Goal: Information Seeking & Learning: Learn about a topic

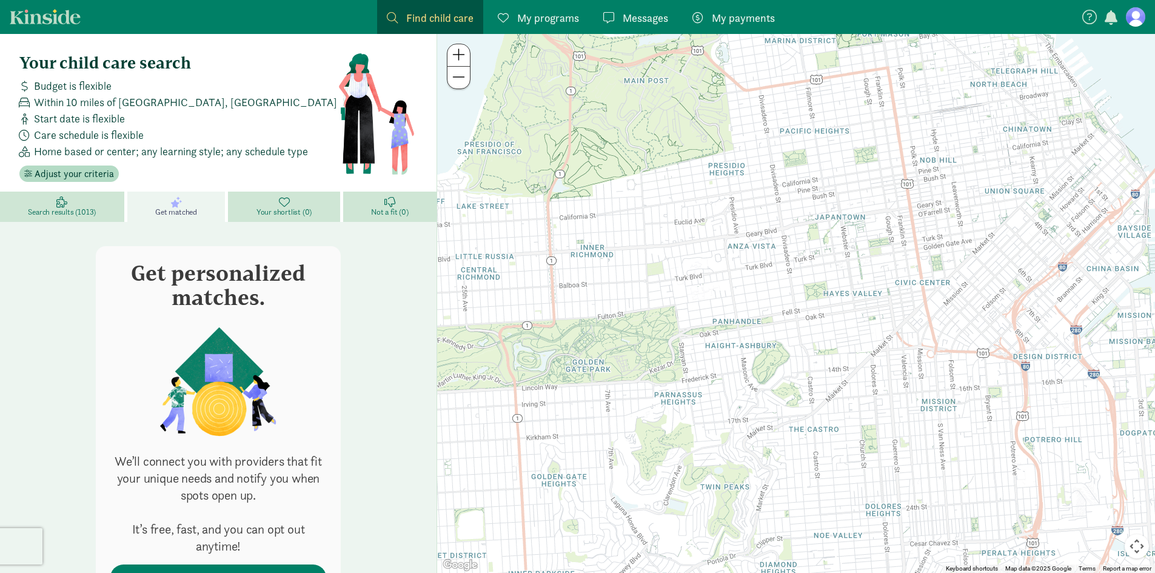
click at [21, 98] on span at bounding box center [24, 102] width 19 height 11
click at [1143, 21] on figure at bounding box center [1135, 16] width 19 height 19
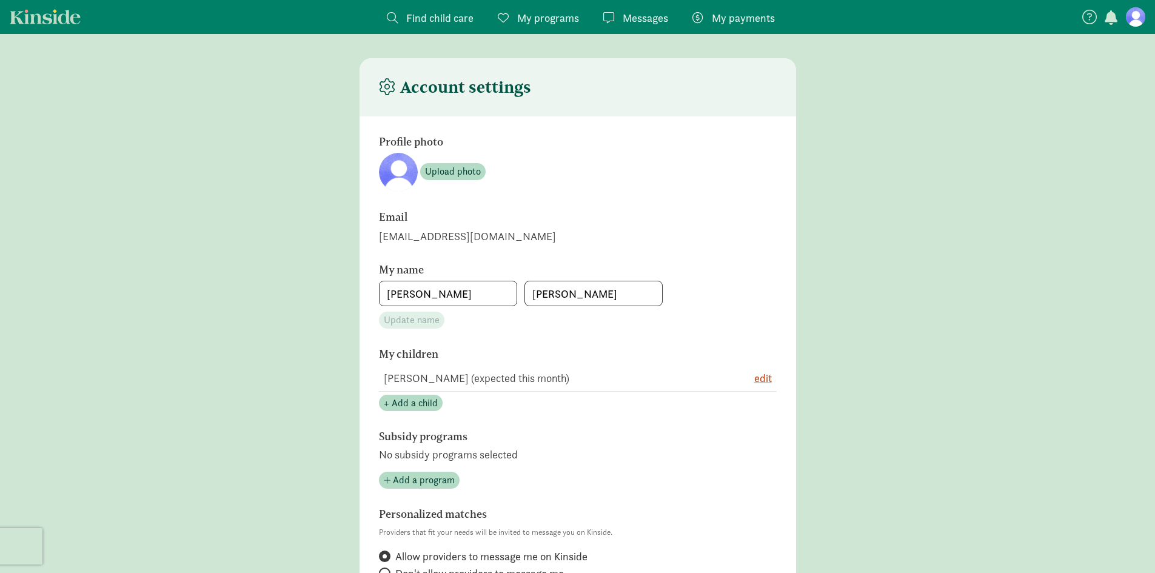
click at [420, 16] on span "Find child care" at bounding box center [439, 18] width 67 height 16
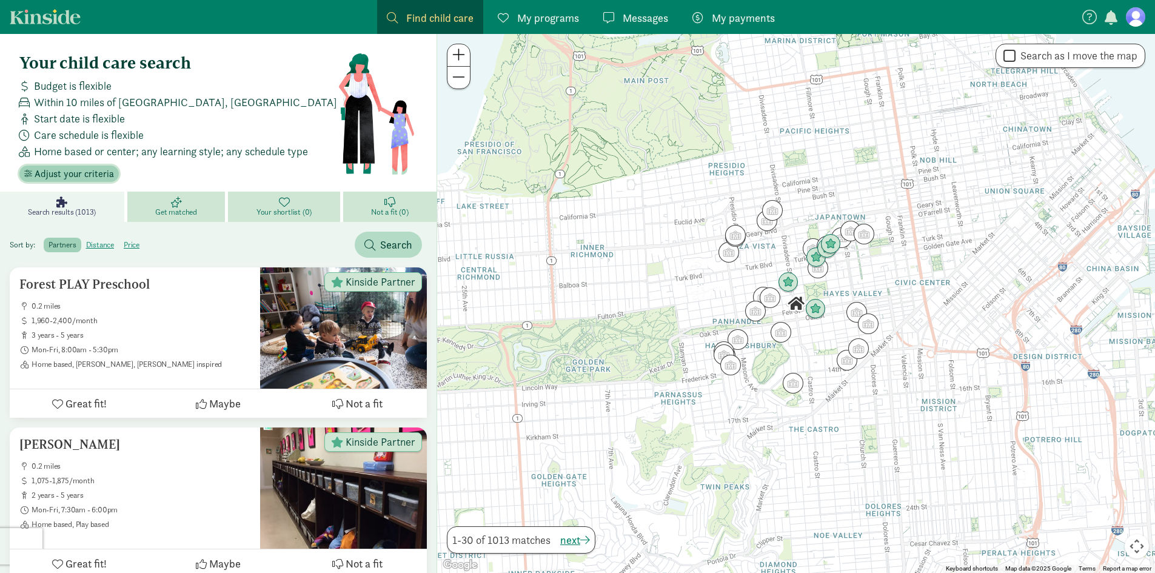
click at [76, 175] on span "Adjust your criteria" at bounding box center [74, 174] width 79 height 15
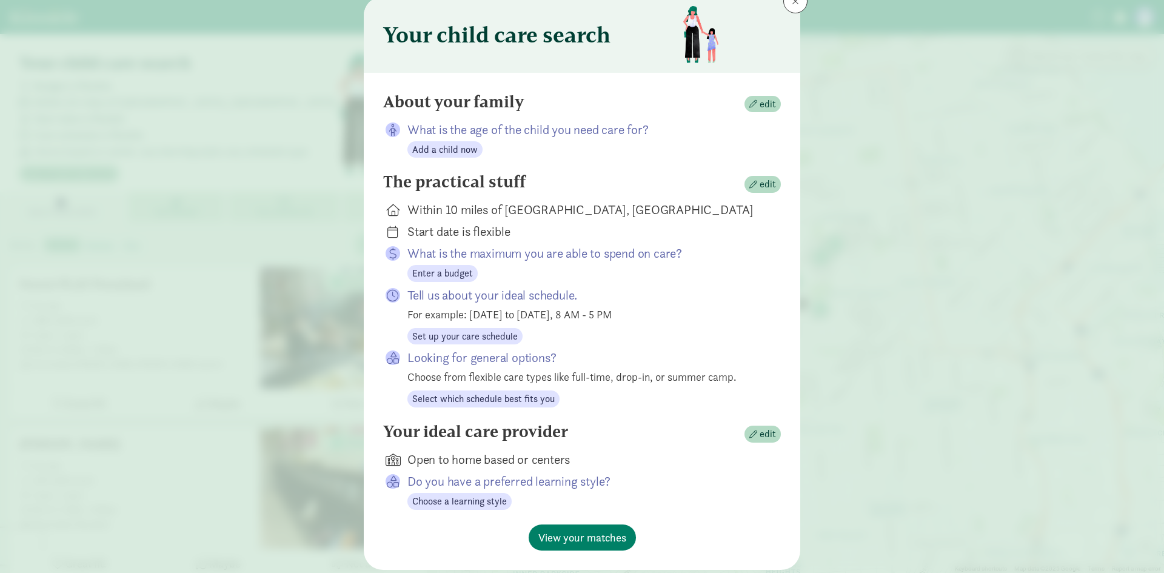
scroll to position [78, 0]
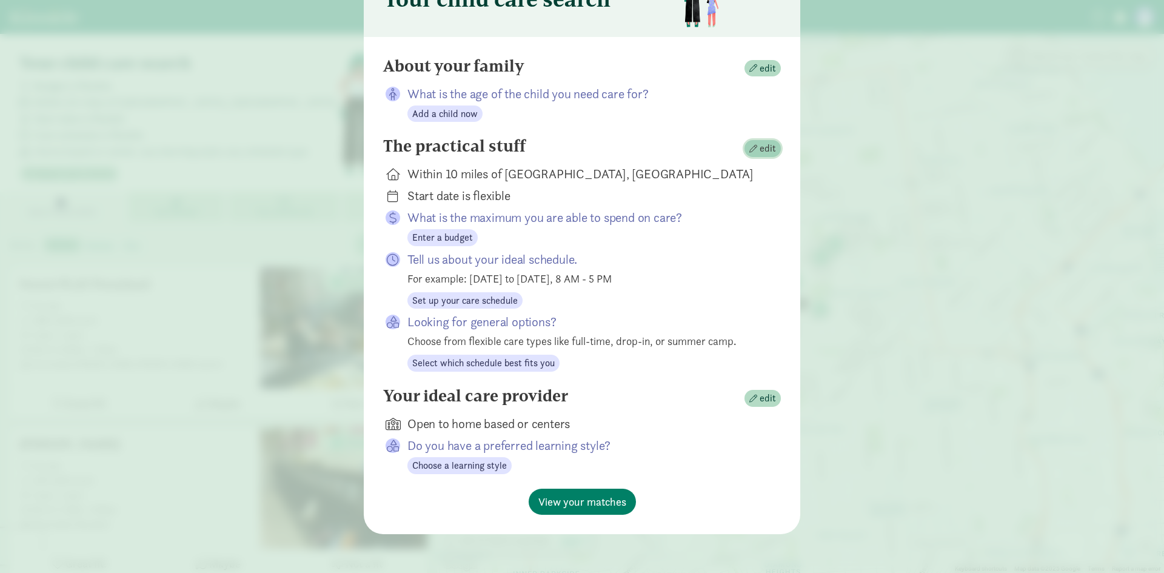
click at [760, 146] on span "edit" at bounding box center [768, 148] width 16 height 15
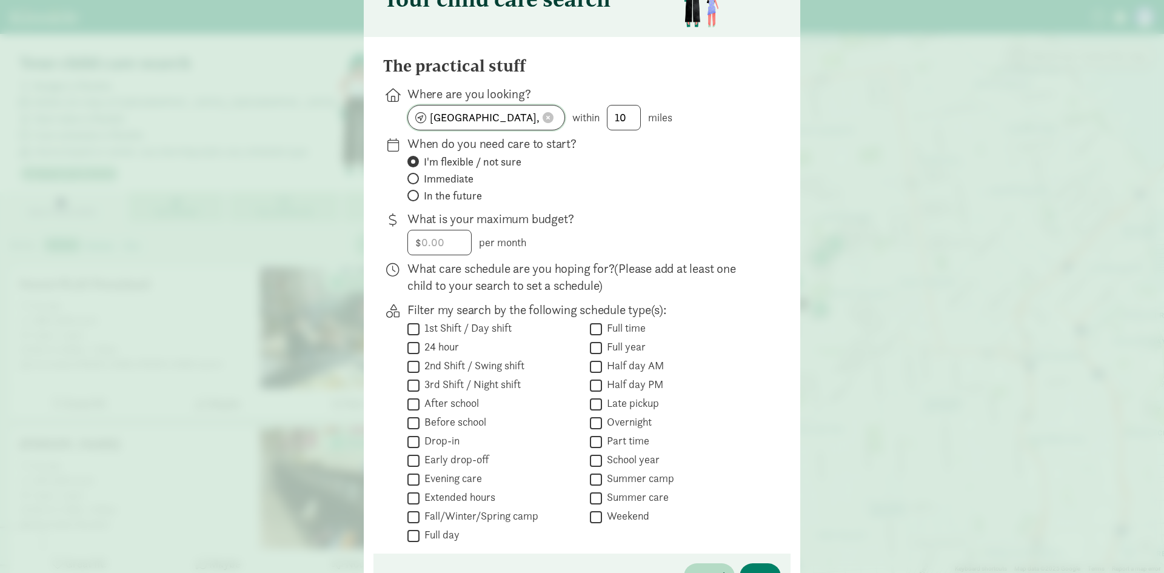
click at [520, 119] on input "San Francisco, CA" at bounding box center [486, 118] width 156 height 24
click at [549, 118] on span at bounding box center [548, 117] width 11 height 11
click at [496, 125] on input at bounding box center [486, 118] width 156 height 24
type input "Milwaukee, WI, USA"
click at [410, 179] on input "Immediate" at bounding box center [412, 179] width 8 height 8
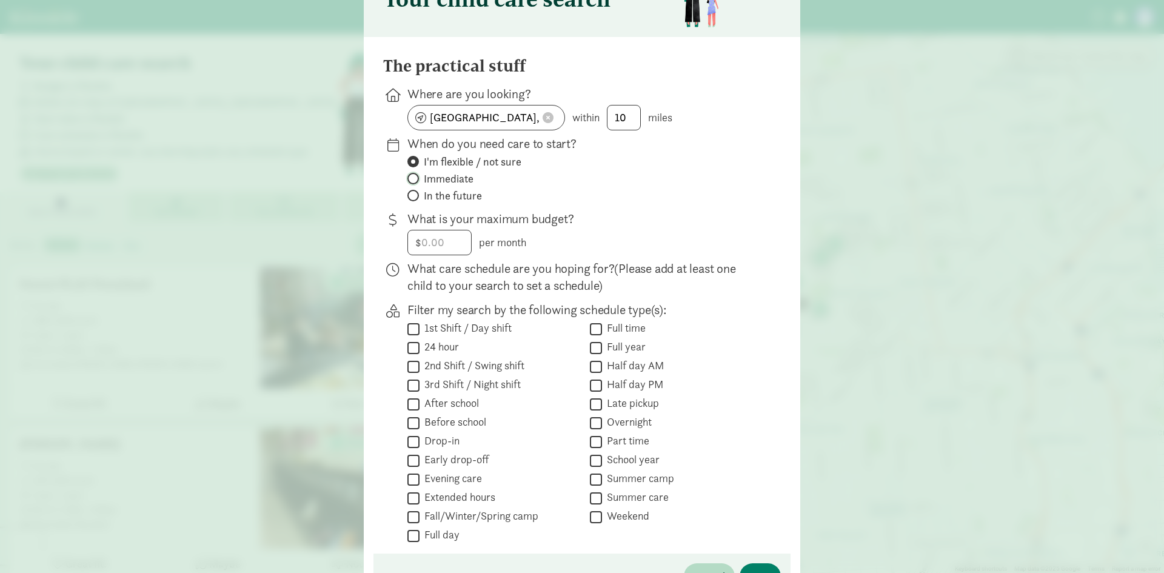
radio input "true"
radio input "false"
click at [409, 332] on input "1st Shift / Day shift" at bounding box center [414, 329] width 12 height 16
checkbox input "true"
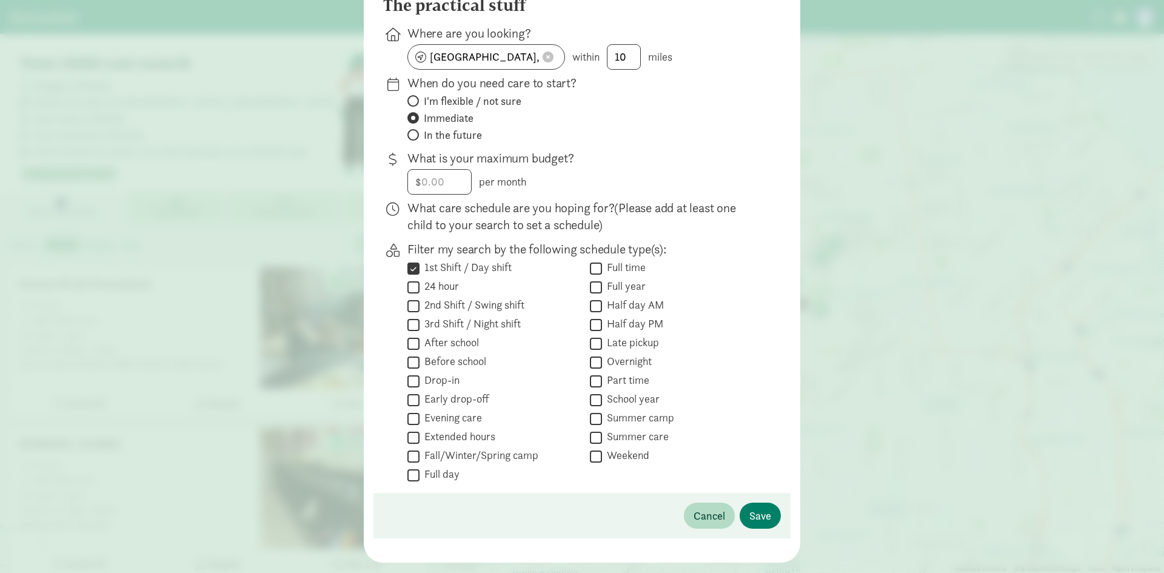
click at [411, 343] on input "After school" at bounding box center [414, 343] width 12 height 16
checkbox input "true"
click at [408, 457] on input "Fall/Winter/Spring camp" at bounding box center [414, 456] width 12 height 16
checkbox input "true"
click at [596, 416] on input "Summer camp" at bounding box center [596, 419] width 12 height 16
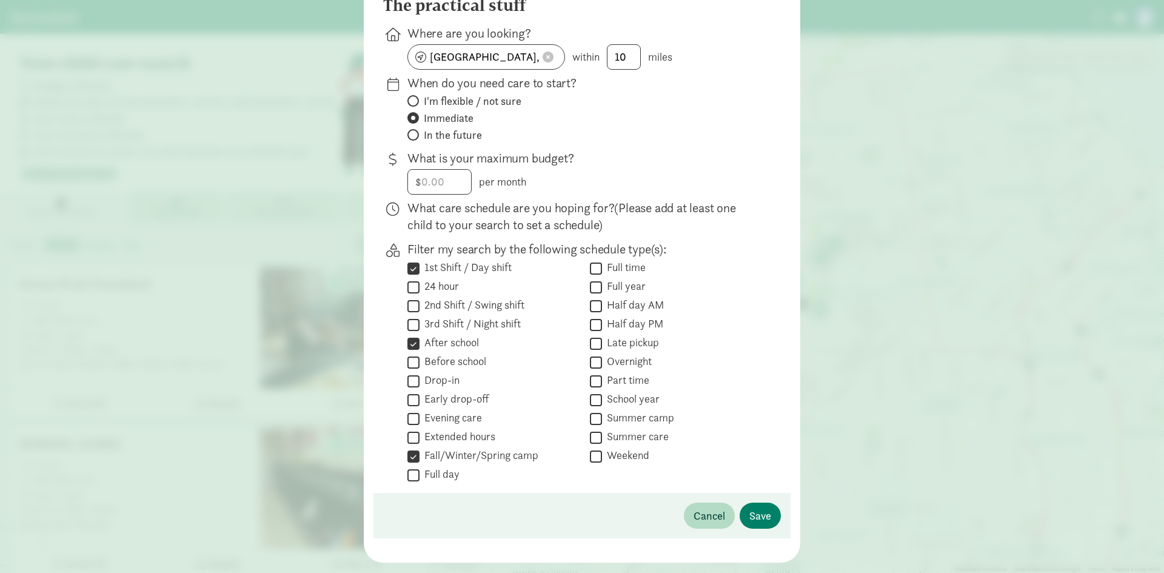
checkbox input "true"
click at [750, 514] on span "Save" at bounding box center [761, 516] width 22 height 16
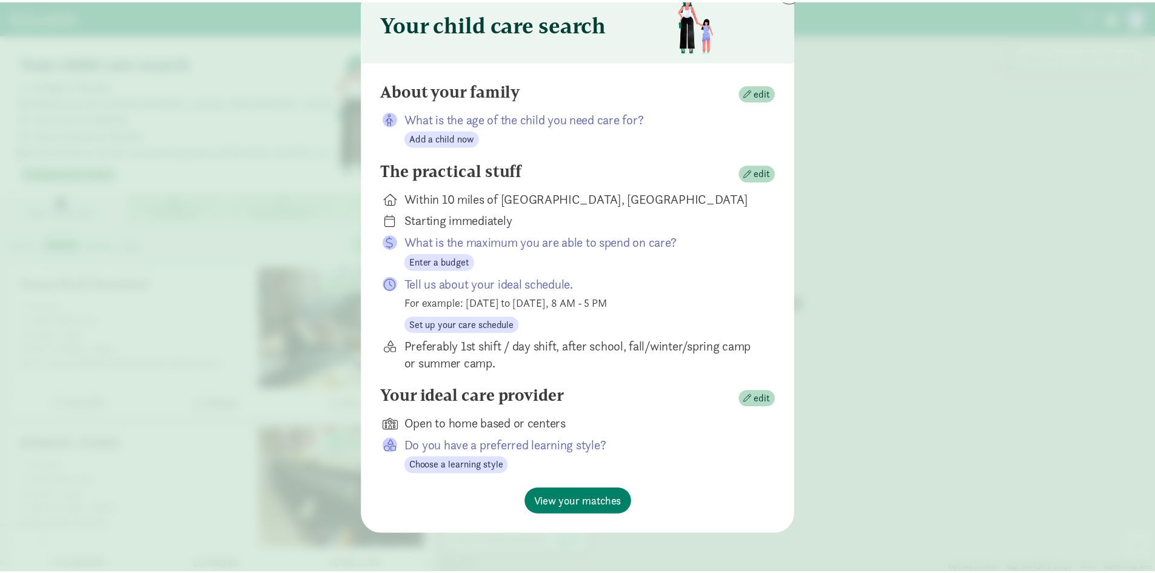
scroll to position [54, 0]
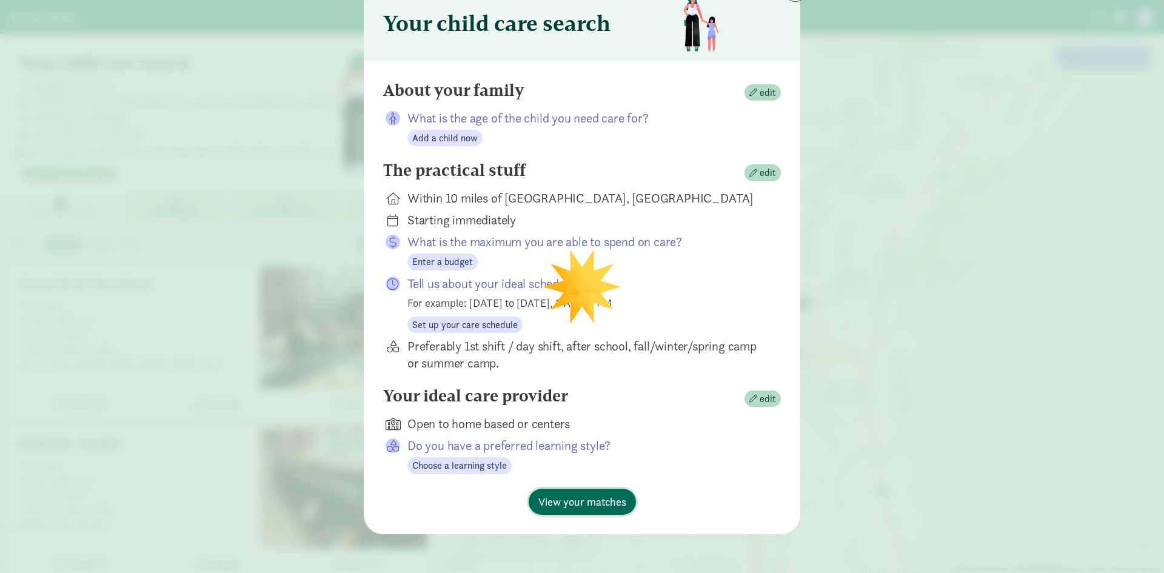
click at [577, 495] on span "View your matches" at bounding box center [583, 502] width 88 height 16
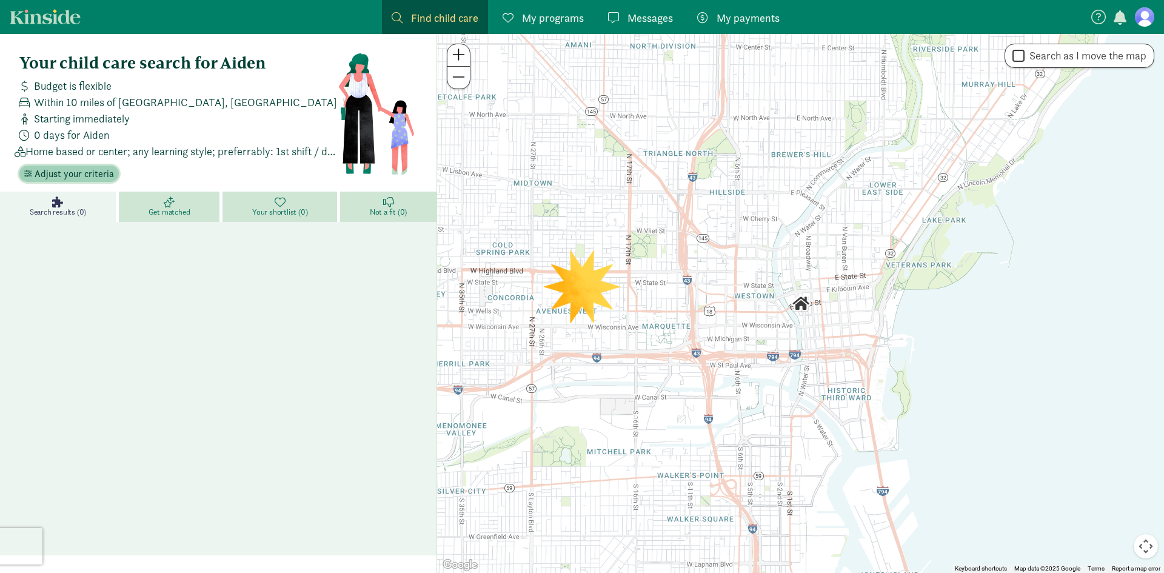
click at [90, 176] on span "Adjust your criteria" at bounding box center [74, 174] width 79 height 15
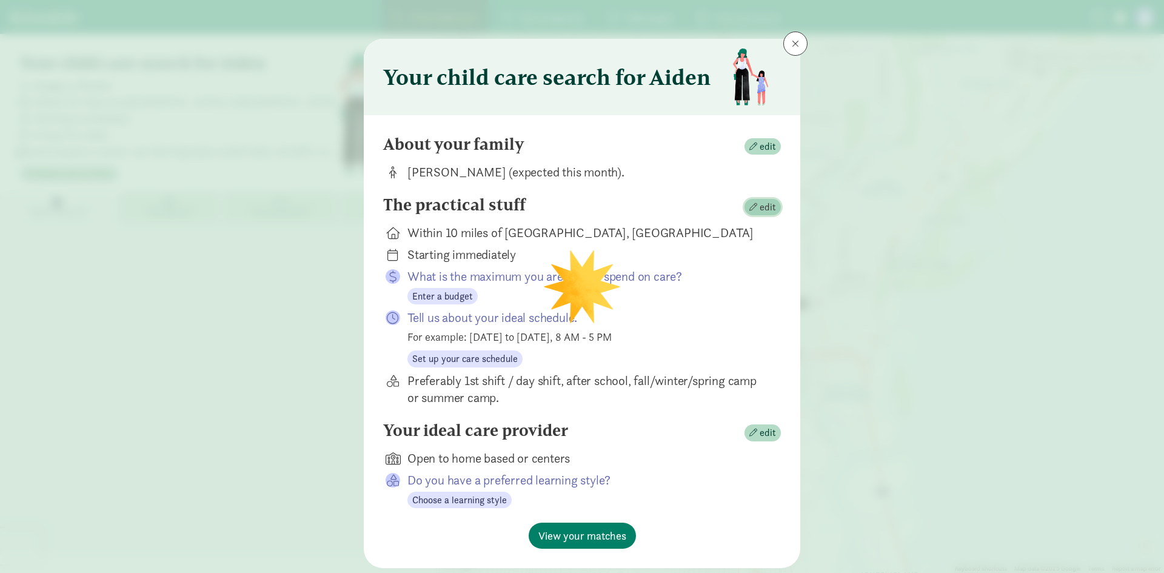
click at [757, 208] on span "edit" at bounding box center [763, 207] width 27 height 15
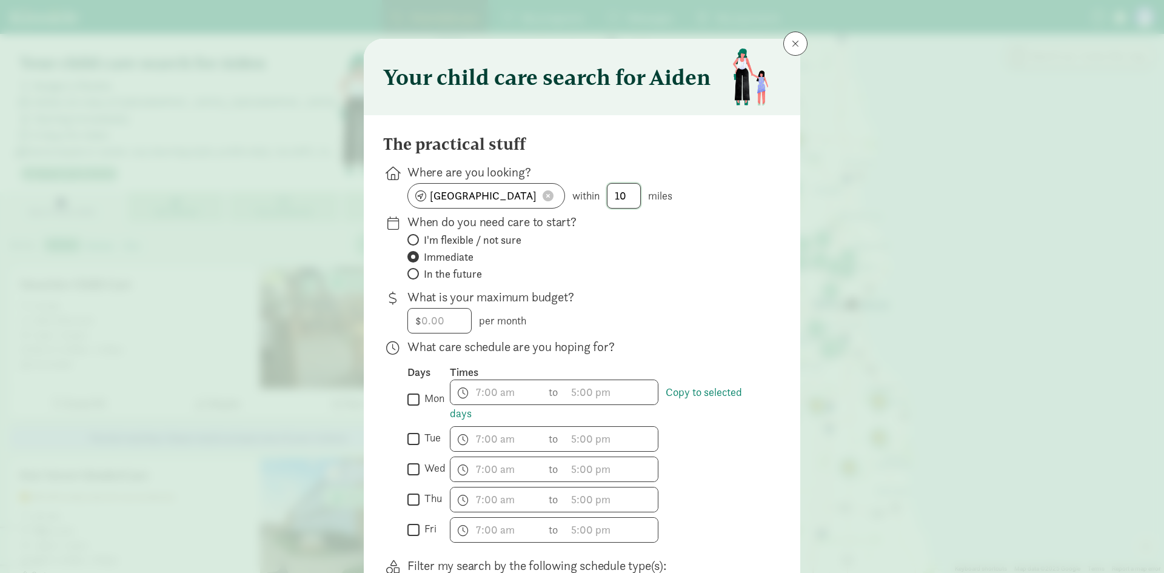
drag, startPoint x: 632, startPoint y: 195, endPoint x: 315, endPoint y: 247, distance: 321.4
click at [315, 247] on div "Your child care search for Aiden The practical stuff Where are you looking? Mil…" at bounding box center [582, 286] width 1164 height 573
type input "1"
click at [416, 400] on input "mon" at bounding box center [414, 399] width 12 height 16
checkbox input "true"
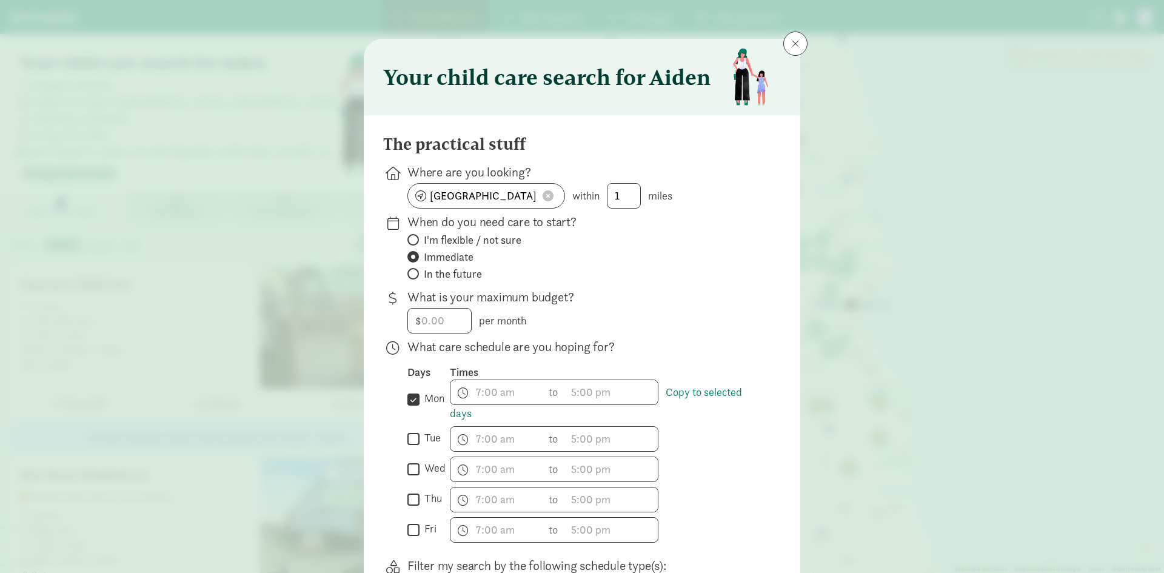
click at [408, 446] on input "tue" at bounding box center [414, 439] width 12 height 16
checkbox input "true"
click at [408, 466] on input "wed" at bounding box center [414, 469] width 12 height 16
checkbox input "true"
click at [411, 495] on input "thu" at bounding box center [414, 499] width 12 height 16
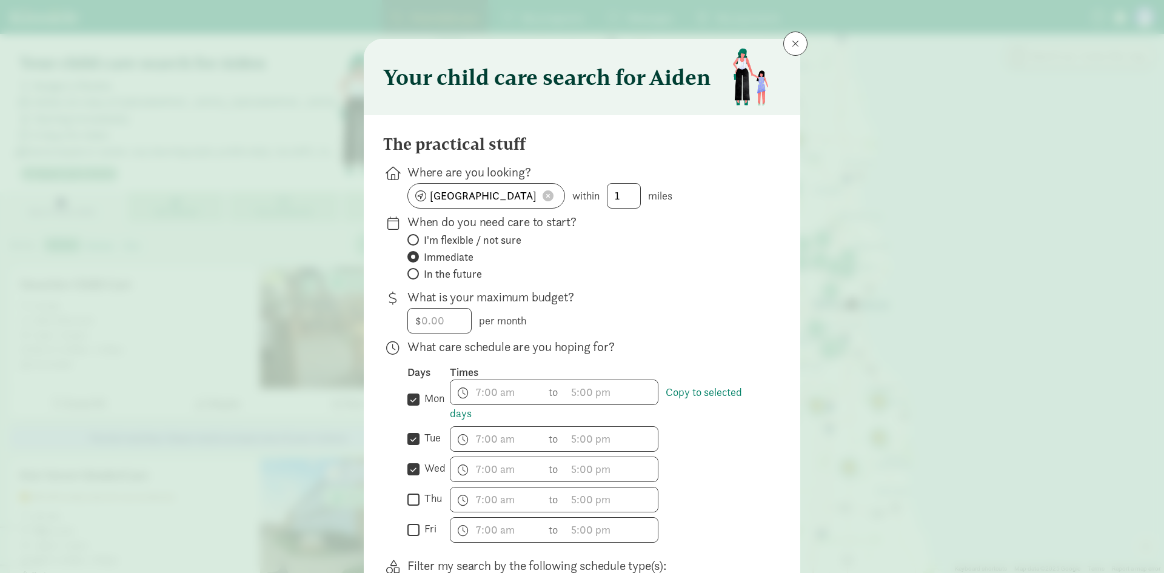
checkbox input "true"
click at [414, 532] on input "fri" at bounding box center [414, 530] width 12 height 16
checkbox input "true"
drag, startPoint x: 576, startPoint y: 213, endPoint x: 463, endPoint y: 208, distance: 112.9
click at [461, 212] on div "The practical stuff Where are you looking? Milwaukee, WI within 1 miles When do…" at bounding box center [582, 497] width 398 height 725
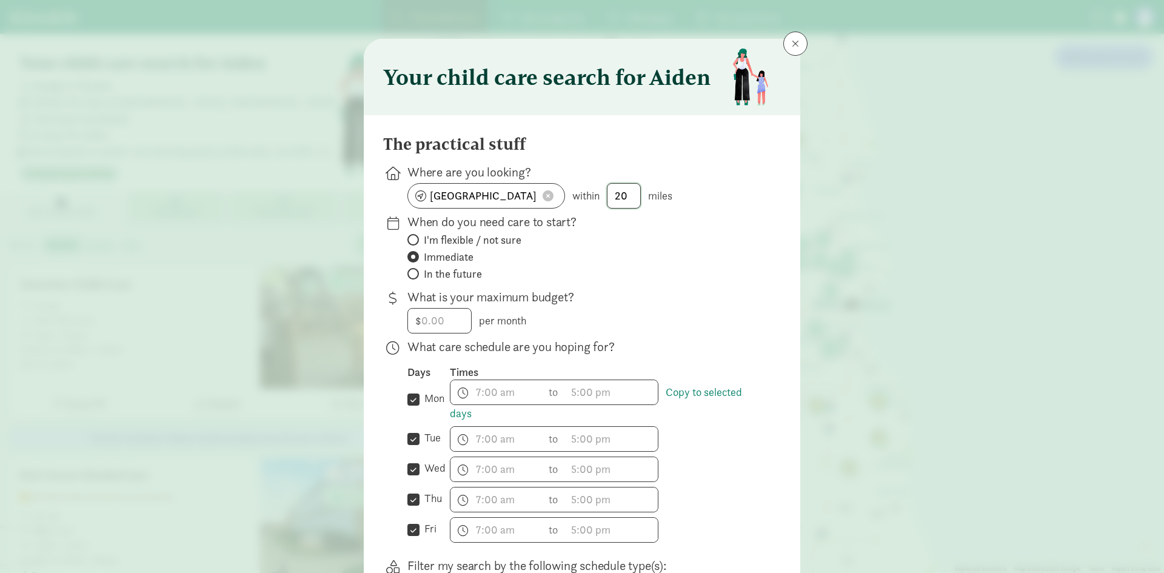
type input "20"
click at [668, 272] on label "In the future" at bounding box center [585, 274] width 354 height 15
click at [415, 272] on input "In the future" at bounding box center [412, 274] width 8 height 8
radio input "true"
radio input "false"
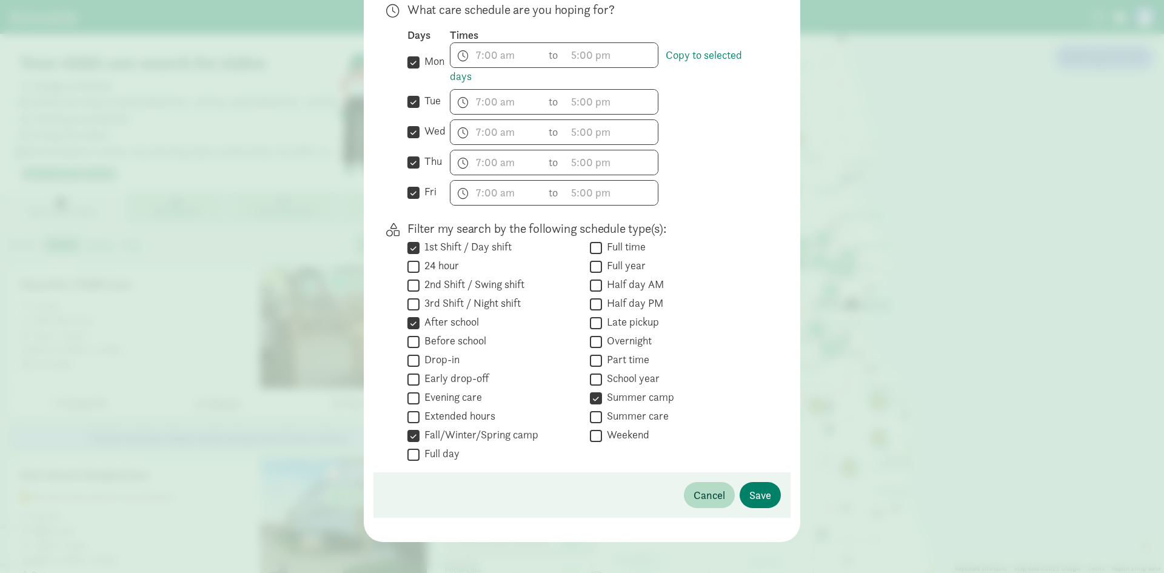
scroll to position [371, 0]
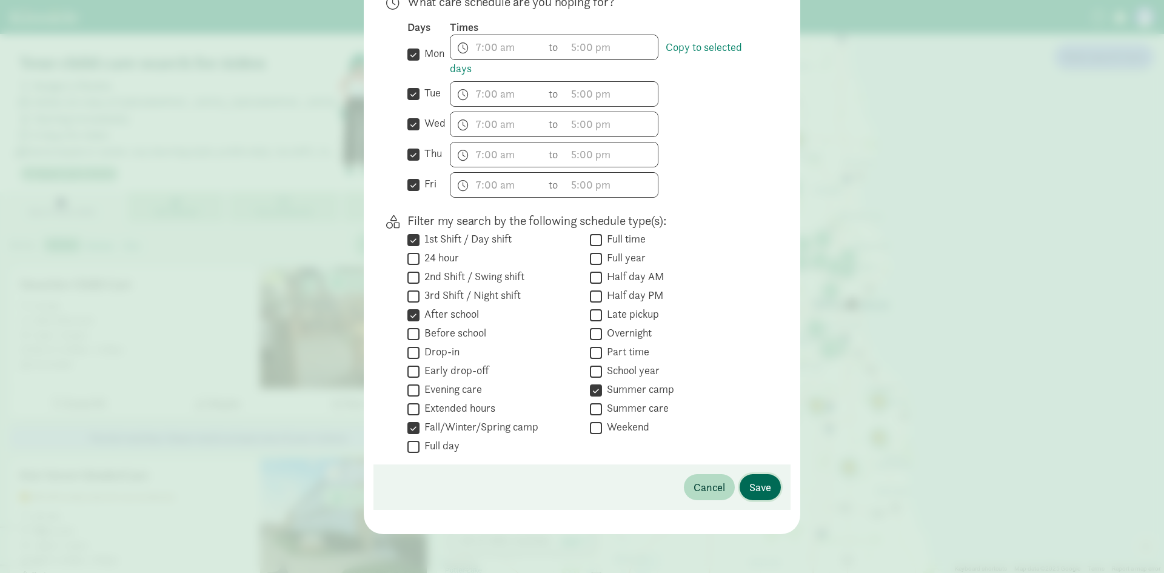
click at [761, 494] on span "Save" at bounding box center [761, 487] width 22 height 16
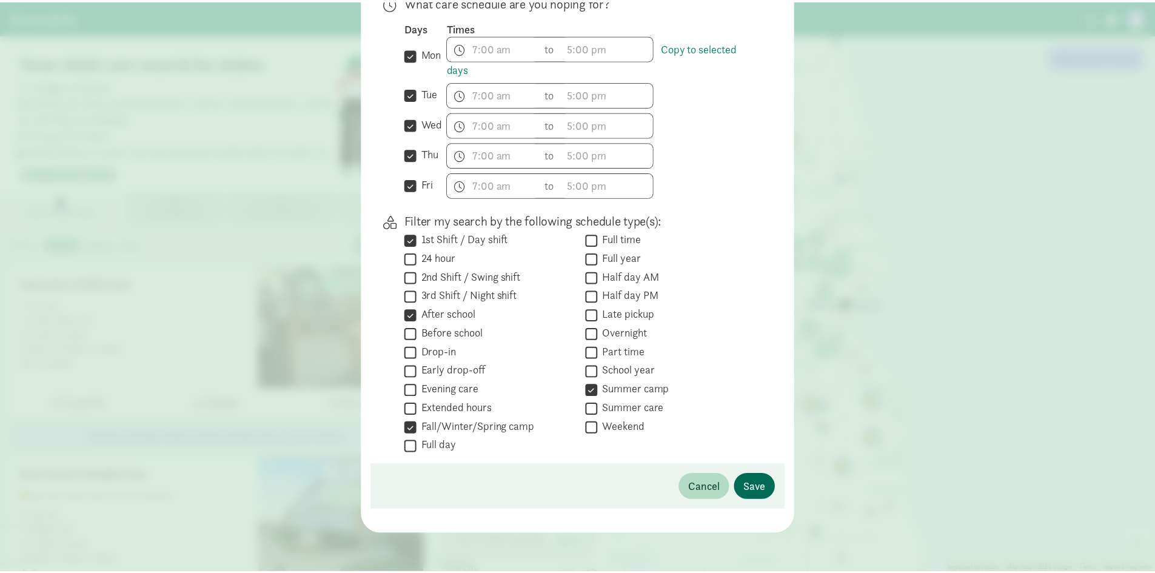
scroll to position [0, 0]
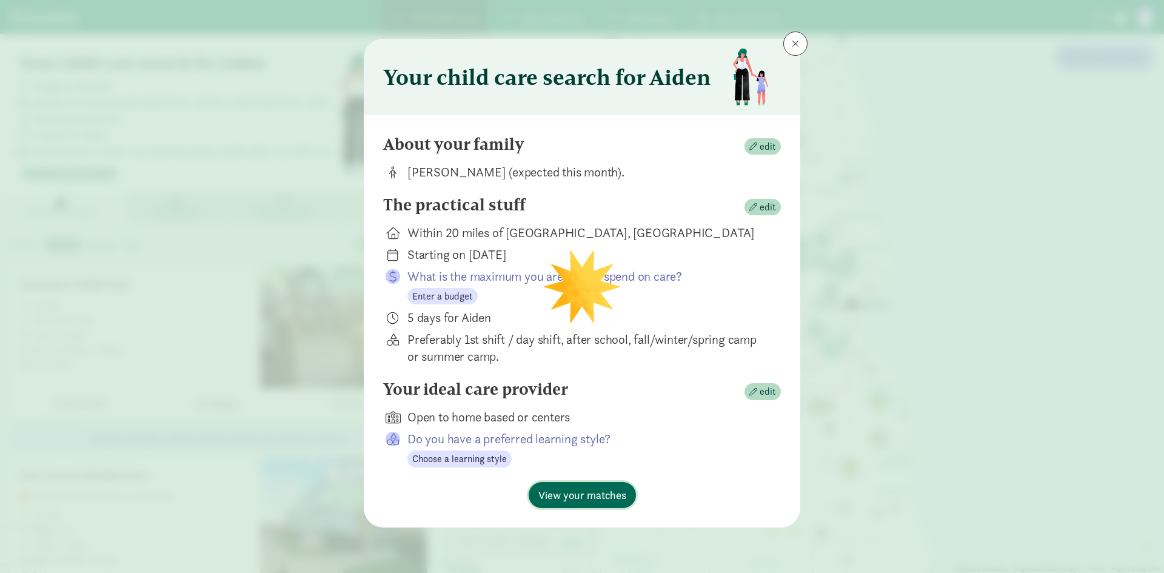
click at [583, 485] on button "View your matches" at bounding box center [582, 495] width 107 height 26
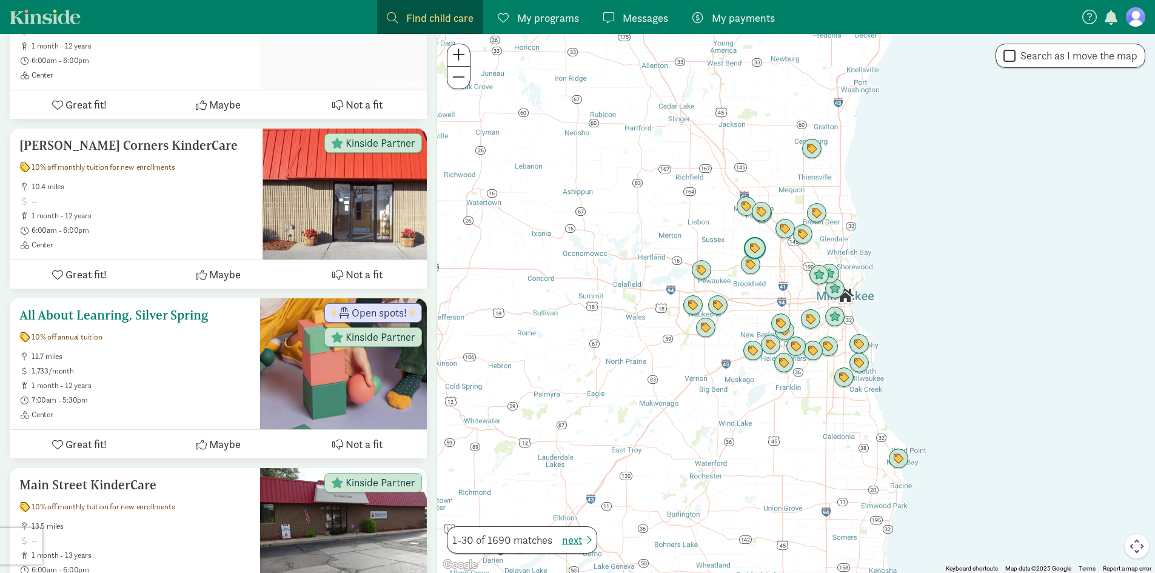
scroll to position [3093, 0]
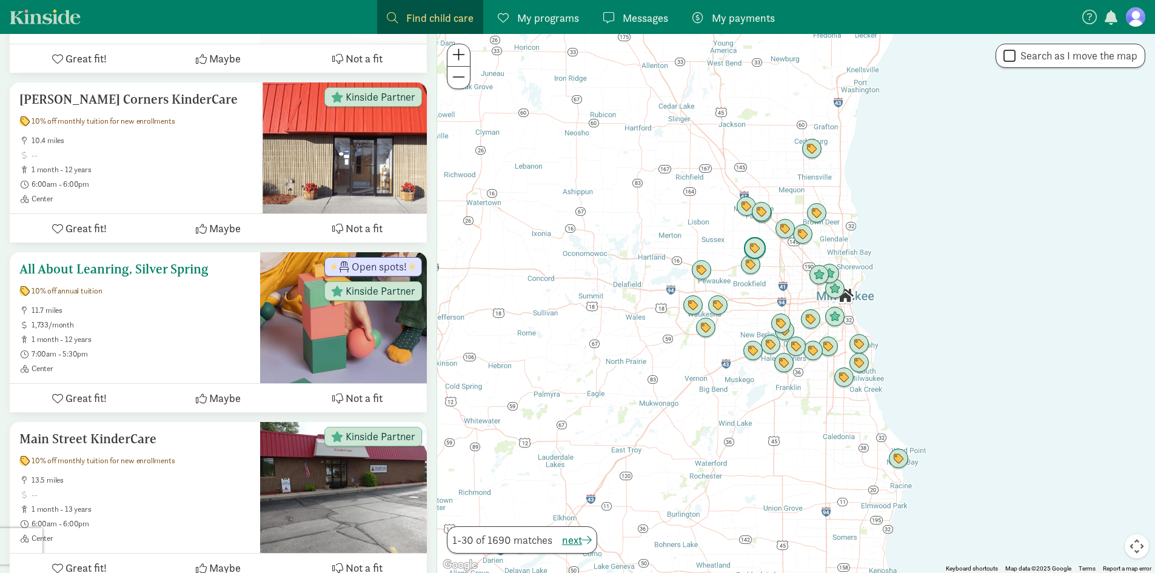
click at [111, 270] on h5 "All About Leanring, Silver Spring" at bounding box center [134, 269] width 231 height 15
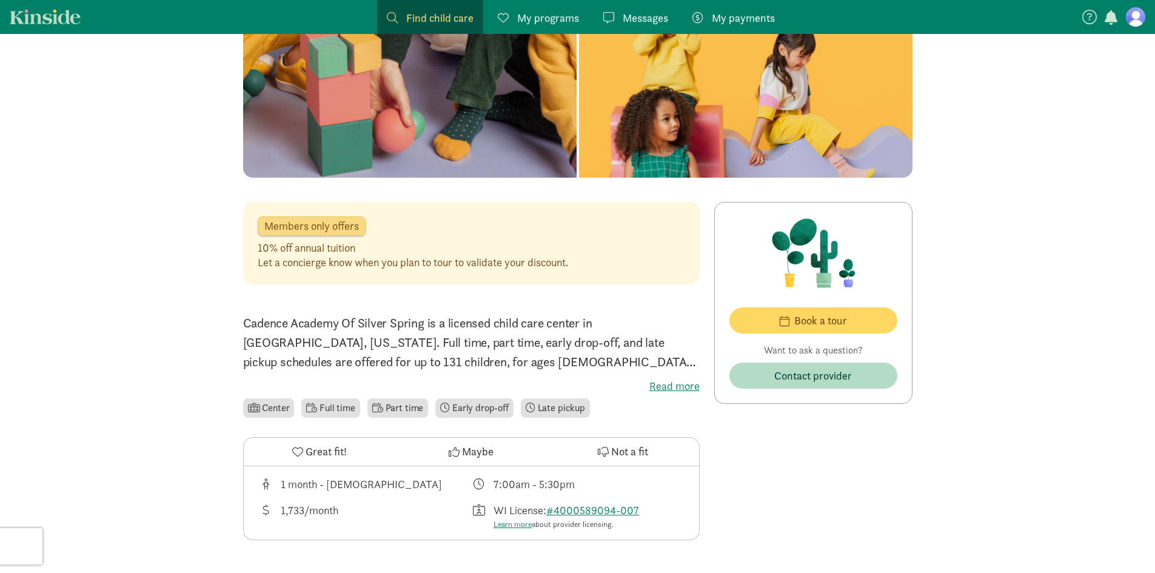
scroll to position [182, 0]
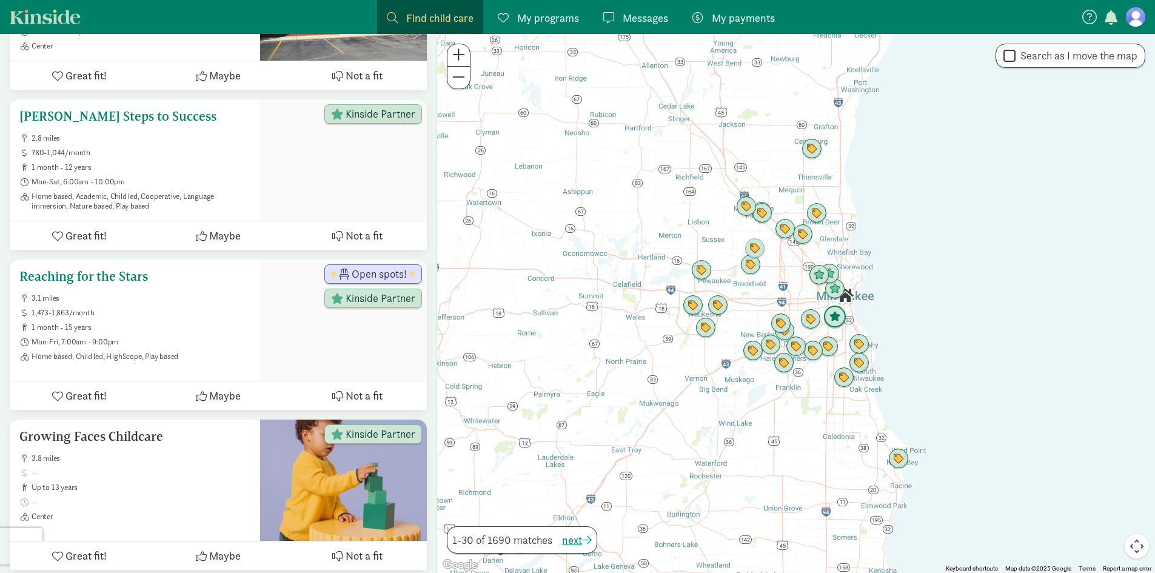
scroll to position [4816, 0]
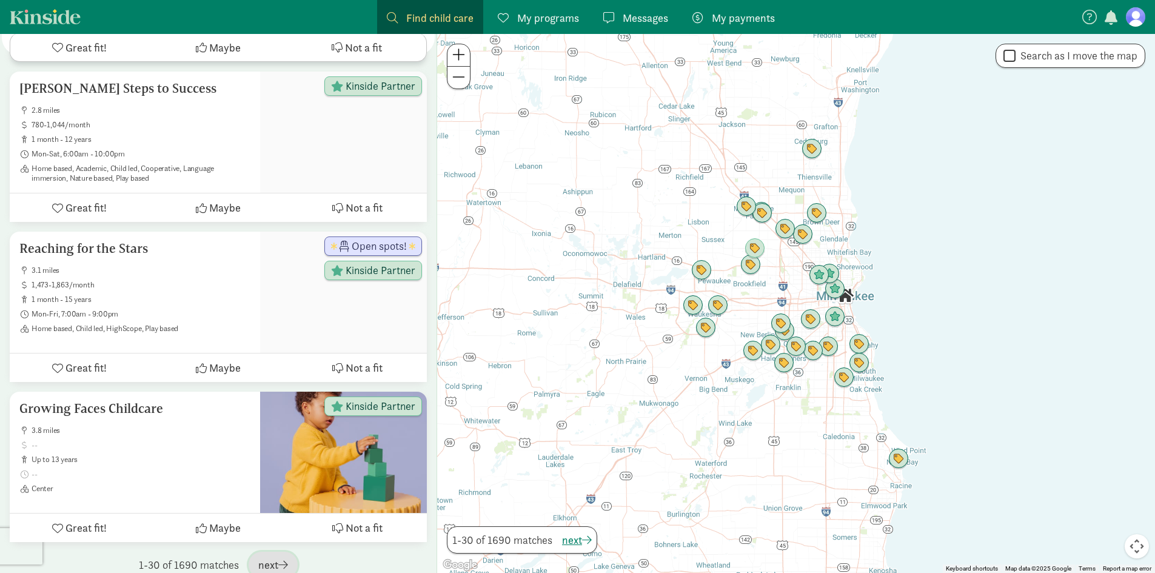
click at [283, 559] on span "button" at bounding box center [283, 564] width 10 height 11
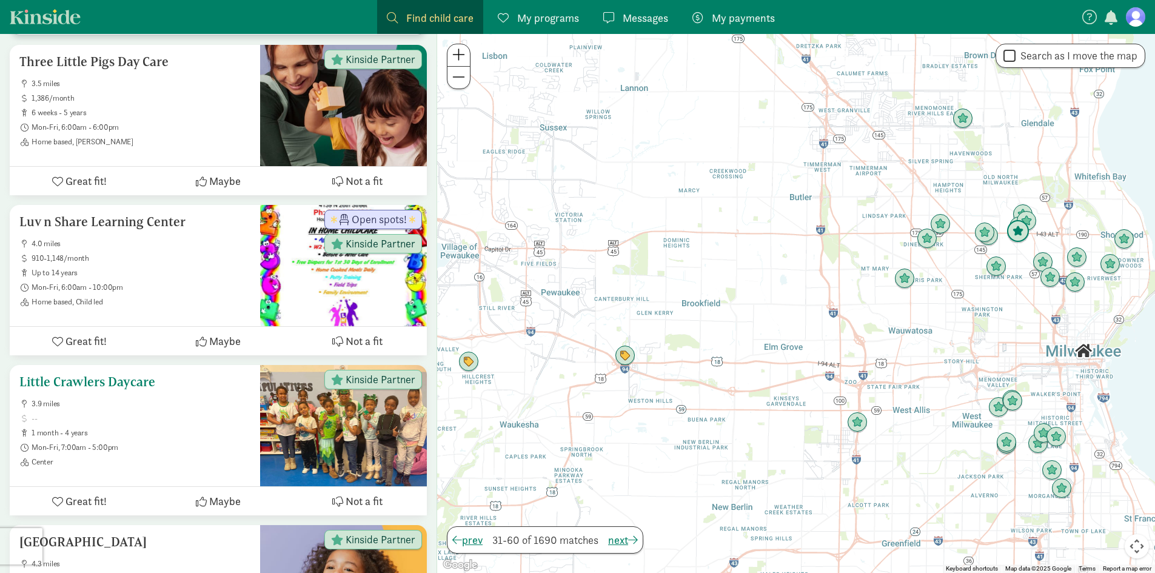
scroll to position [4132, 0]
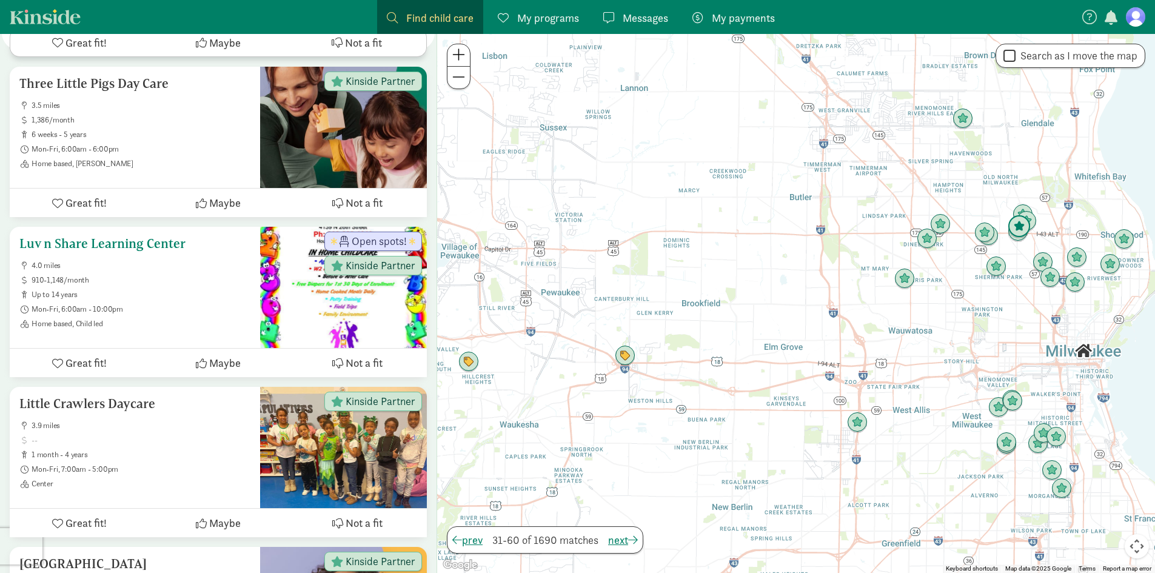
click at [166, 245] on h5 "Luv n Share Learning Center" at bounding box center [134, 244] width 231 height 15
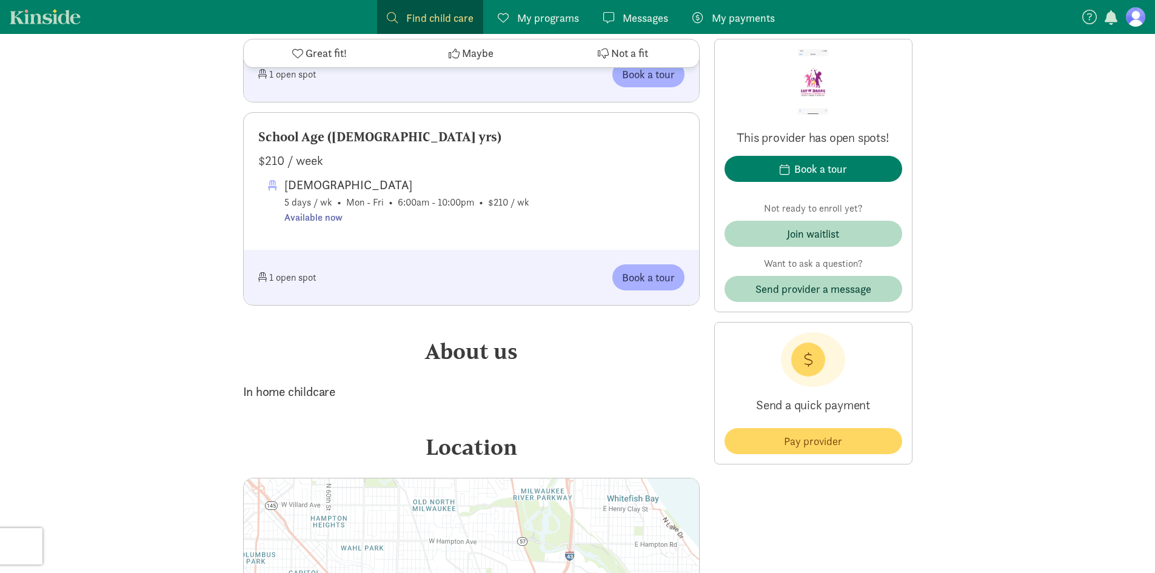
scroll to position [1213, 0]
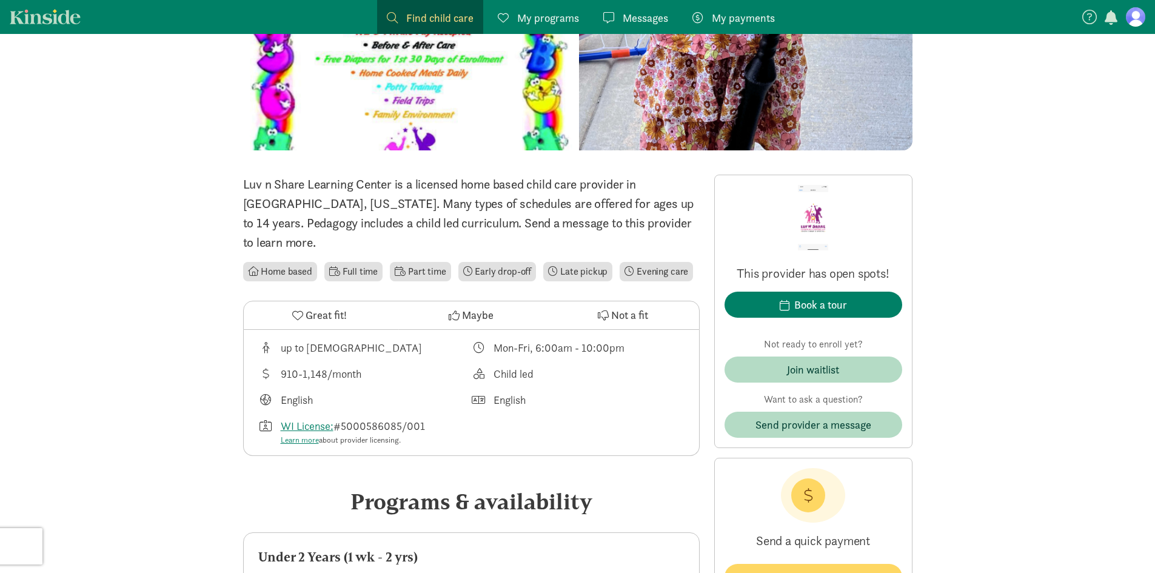
scroll to position [0, 0]
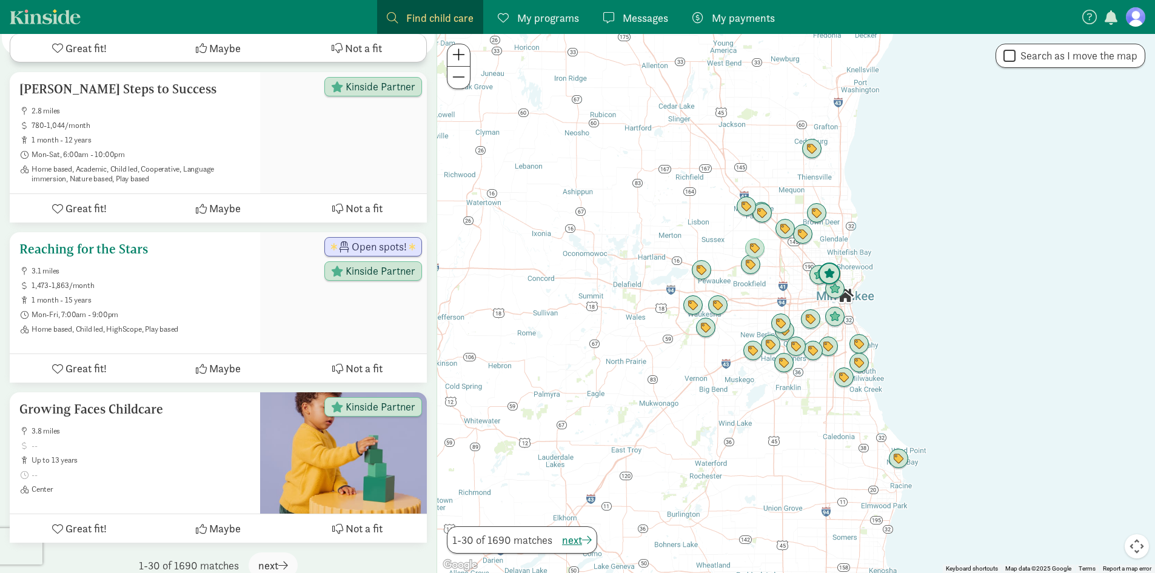
scroll to position [4816, 0]
click at [272, 557] on span "next" at bounding box center [273, 565] width 30 height 16
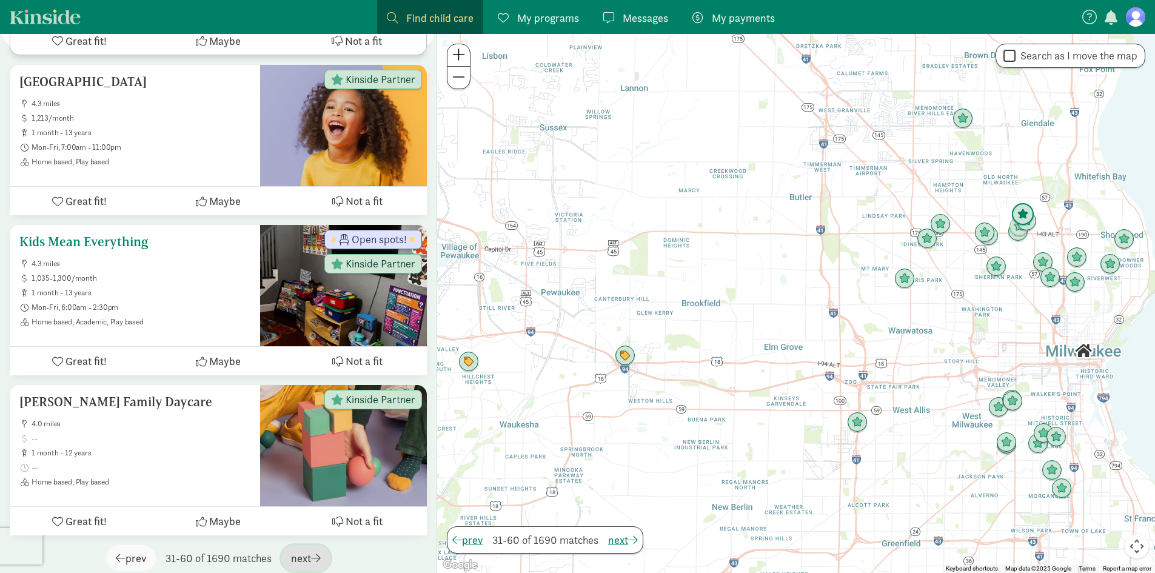
scroll to position [4618, 0]
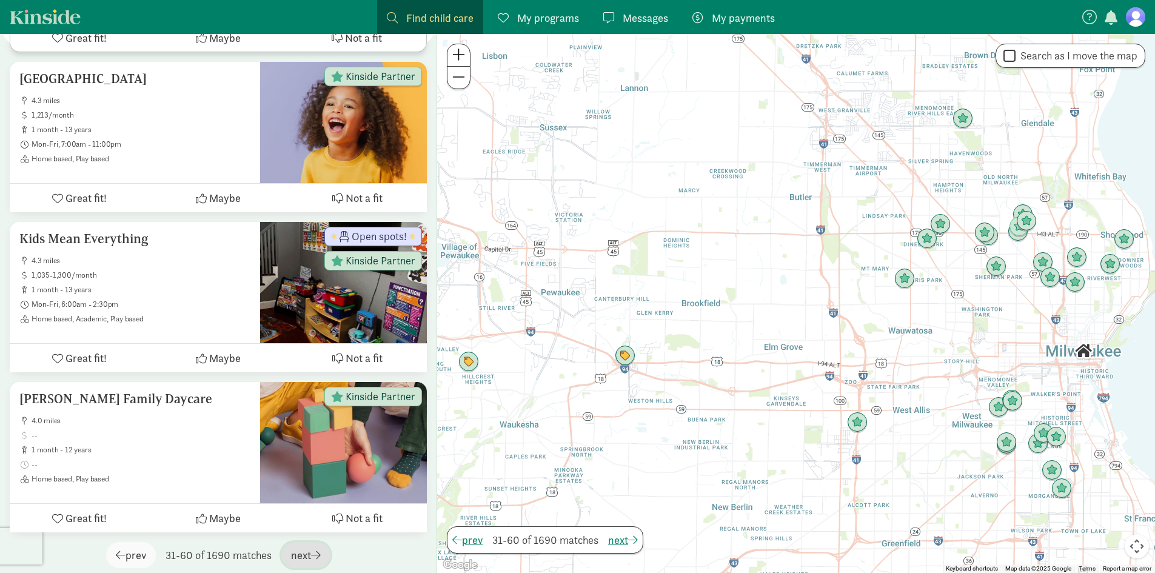
click at [320, 549] on span "button" at bounding box center [316, 554] width 10 height 11
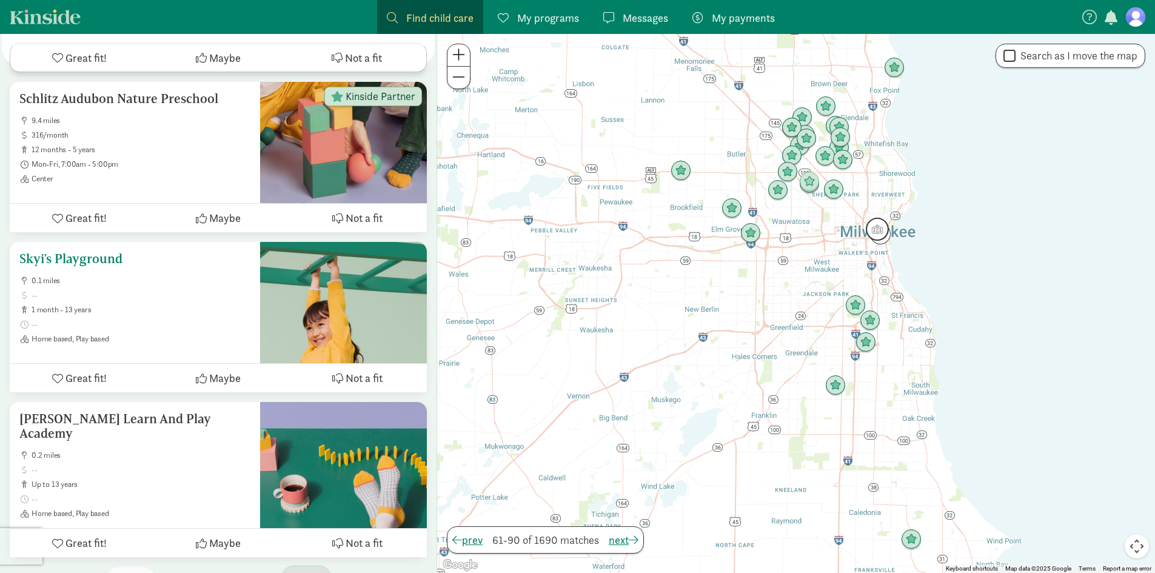
scroll to position [4588, 0]
click at [320, 572] on span "button" at bounding box center [317, 579] width 10 height 11
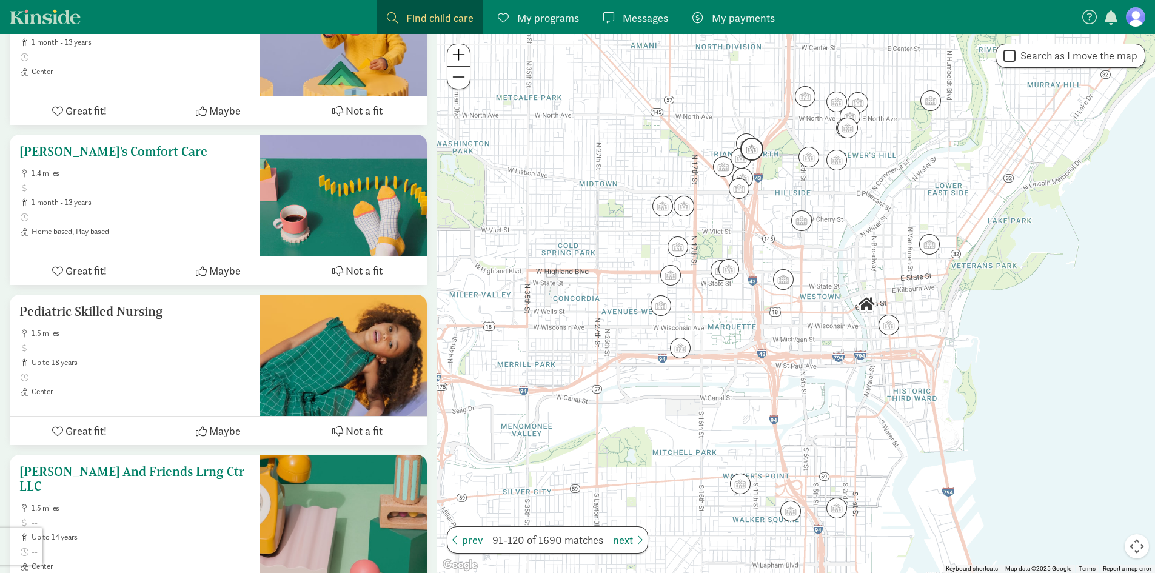
scroll to position [2729, 0]
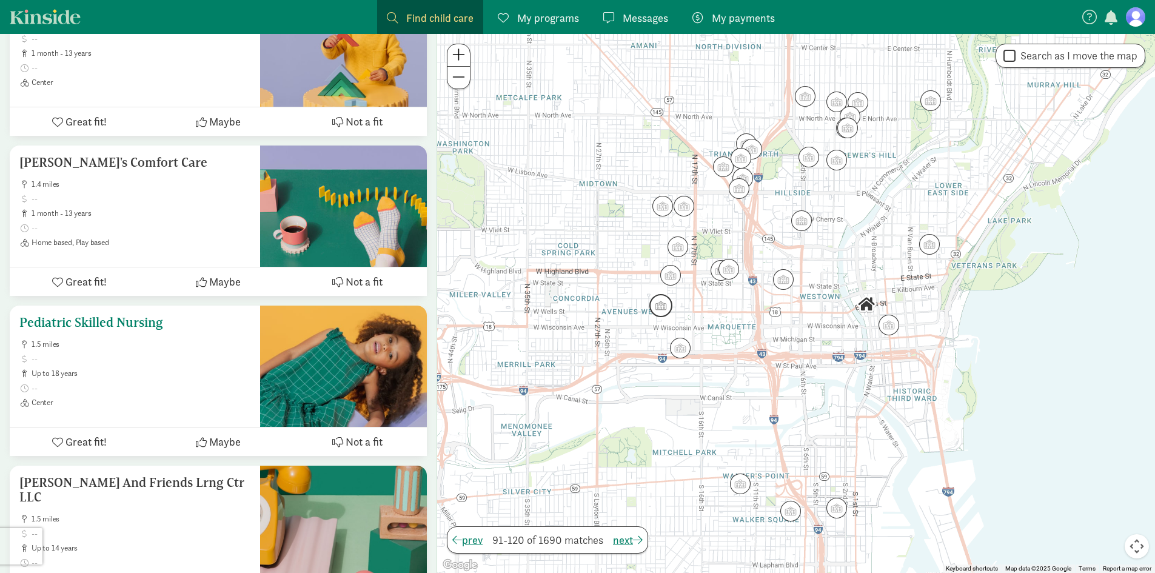
click at [143, 315] on h5 "Pediatric Skilled Nursing" at bounding box center [134, 322] width 231 height 15
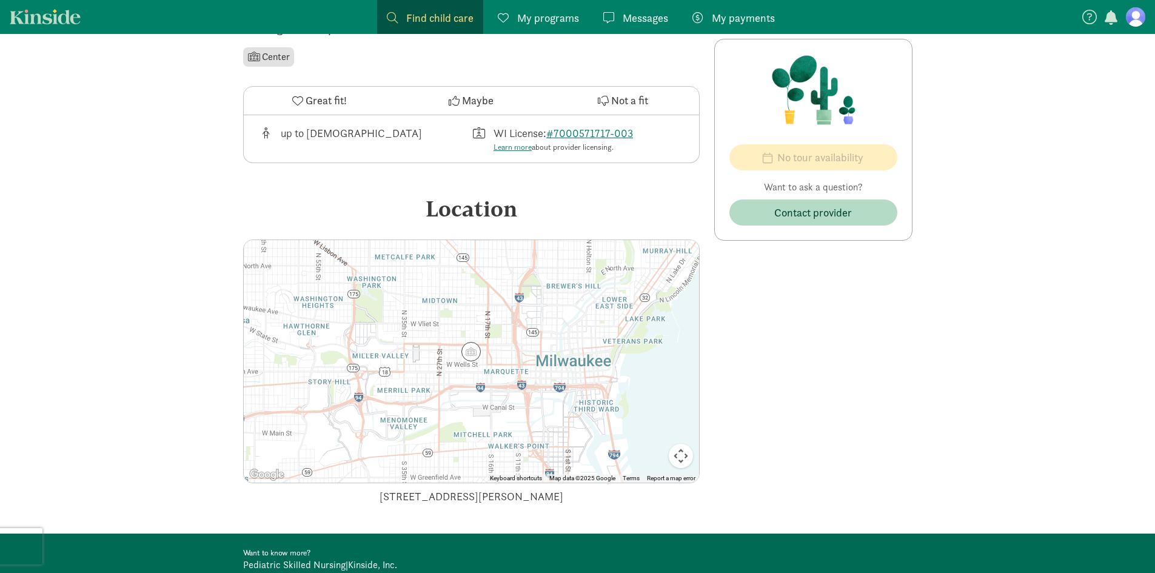
scroll to position [364, 0]
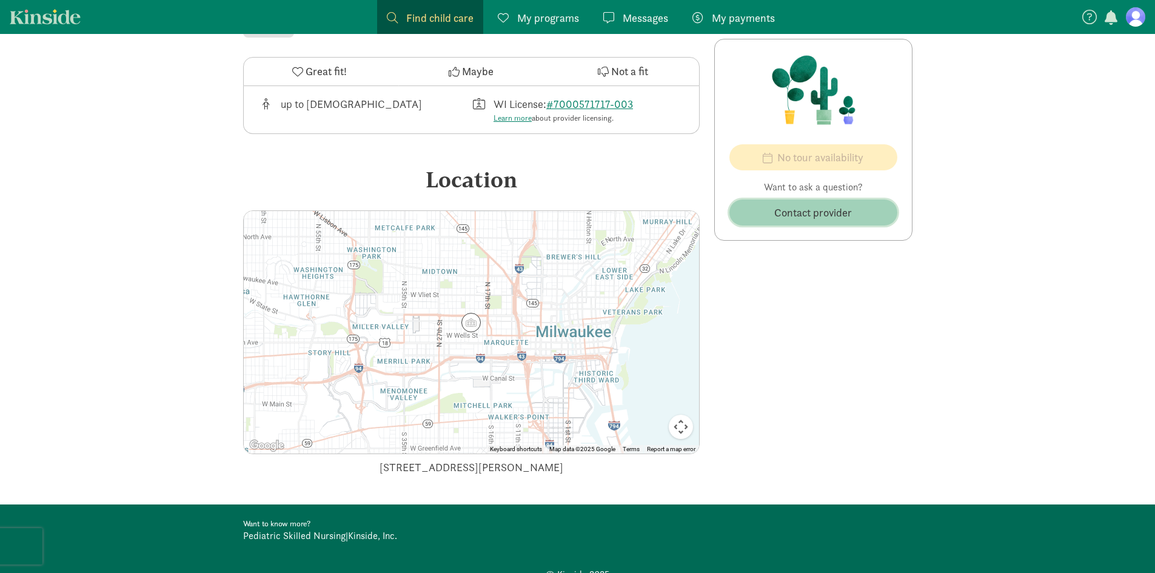
click at [812, 212] on span "Contact provider" at bounding box center [813, 212] width 78 height 16
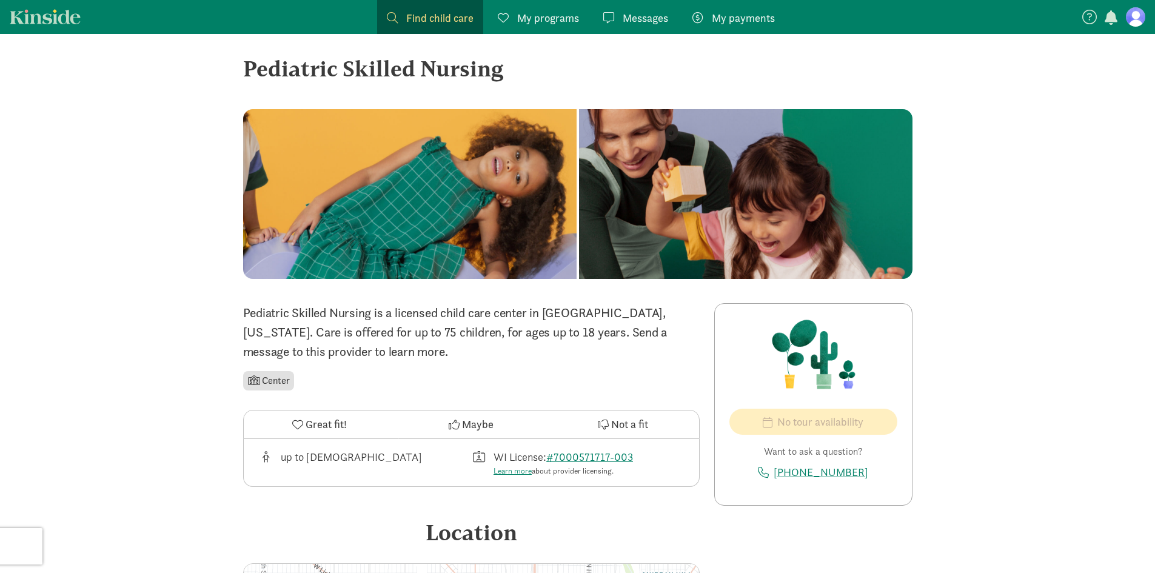
scroll to position [0, 0]
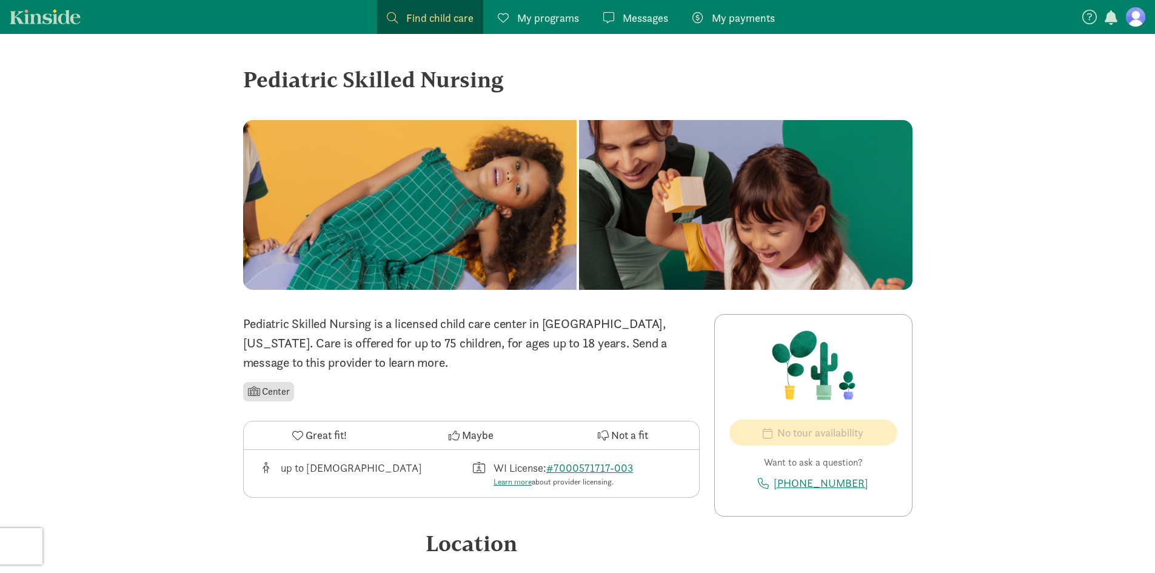
drag, startPoint x: 327, startPoint y: 366, endPoint x: 227, endPoint y: 311, distance: 114.3
click at [227, 311] on div "‹ › × Pediatric Skilled Nursing ‹ › × Pediatric Skilled Nursing is a licensed c…" at bounding box center [577, 497] width 1155 height 927
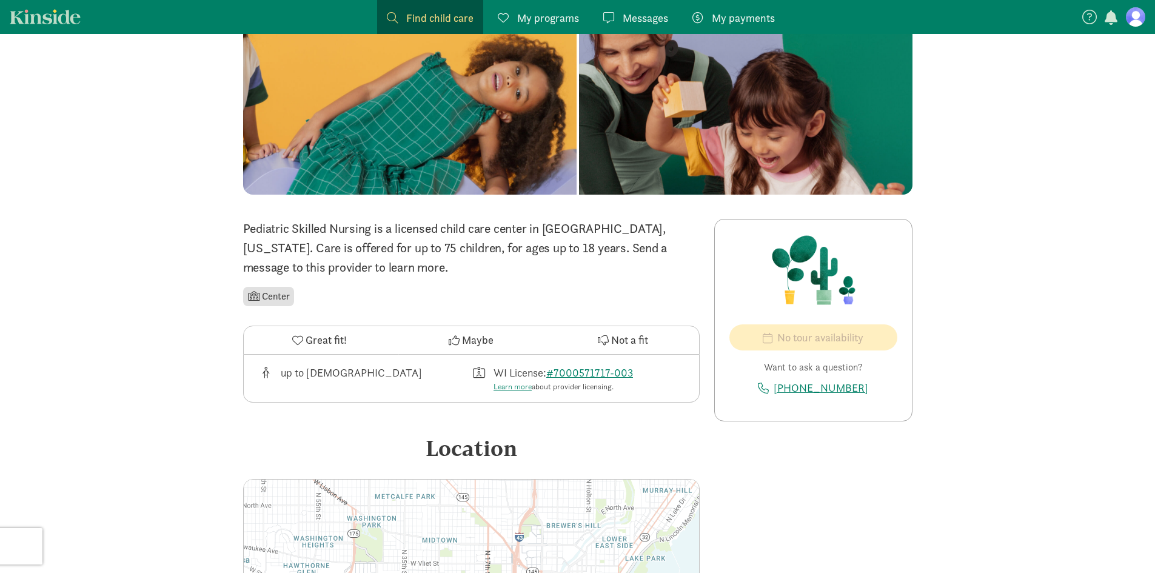
scroll to position [182, 0]
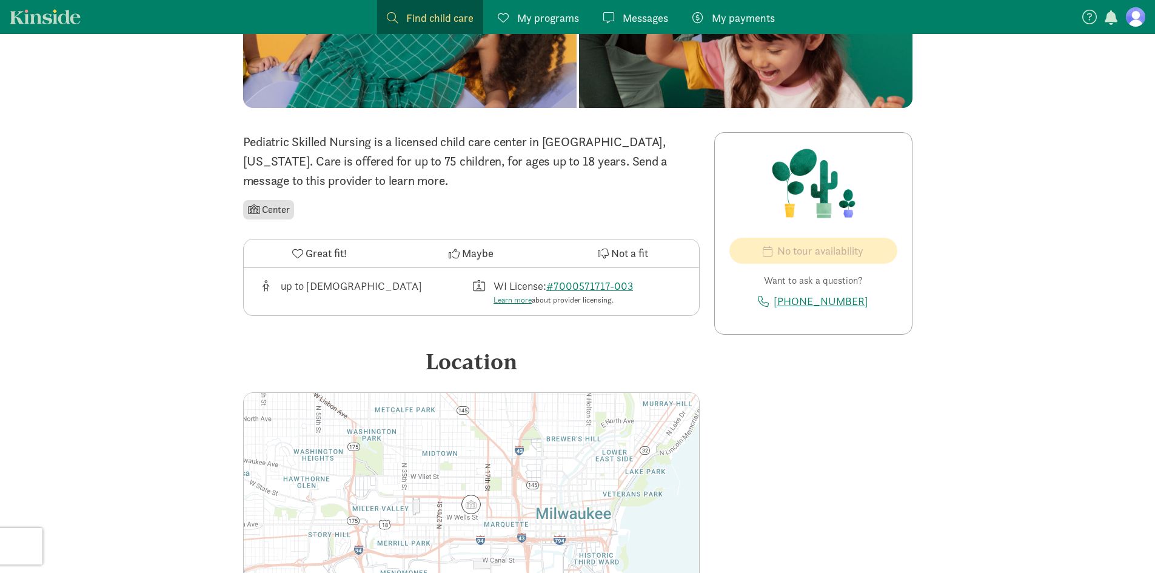
drag, startPoint x: 546, startPoint y: 362, endPoint x: 608, endPoint y: 364, distance: 61.3
click at [608, 364] on div "Location" at bounding box center [471, 361] width 457 height 33
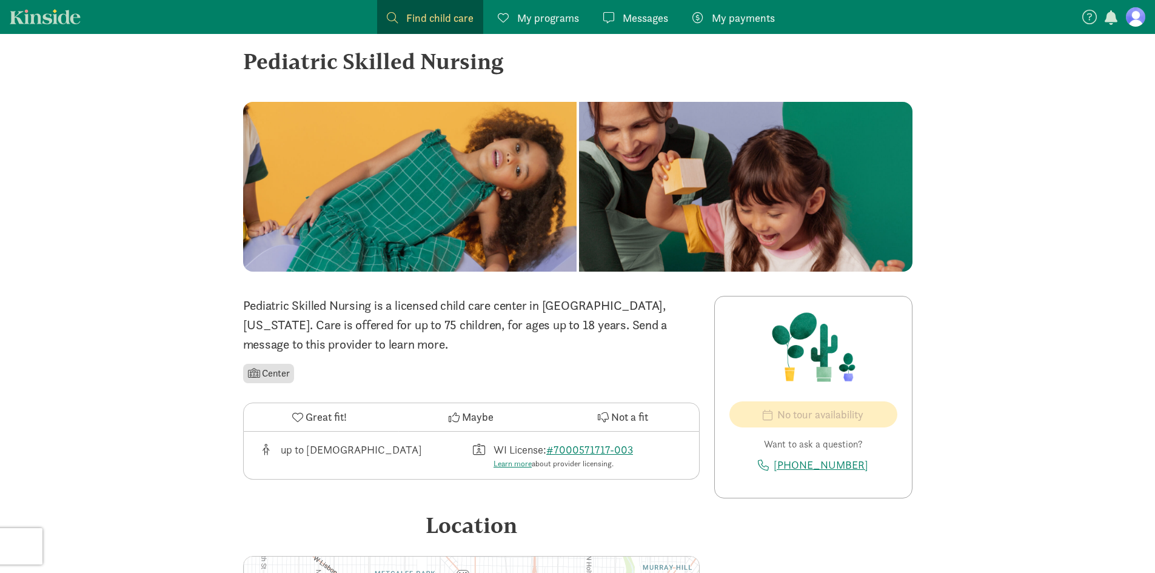
scroll to position [0, 0]
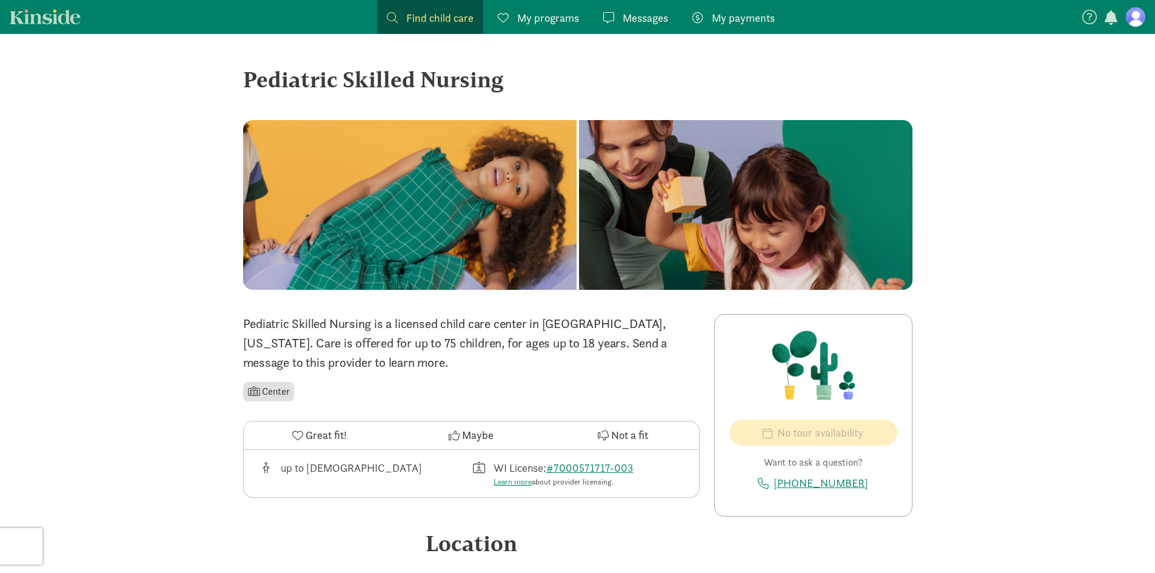
click at [536, 18] on span "My programs" at bounding box center [548, 18] width 62 height 16
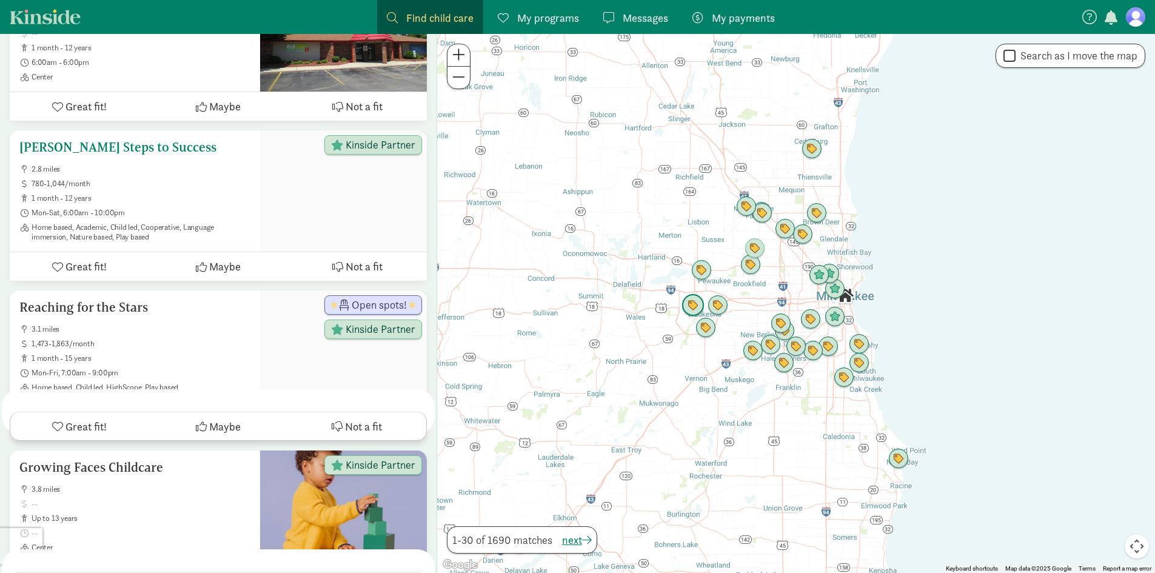
scroll to position [4816, 0]
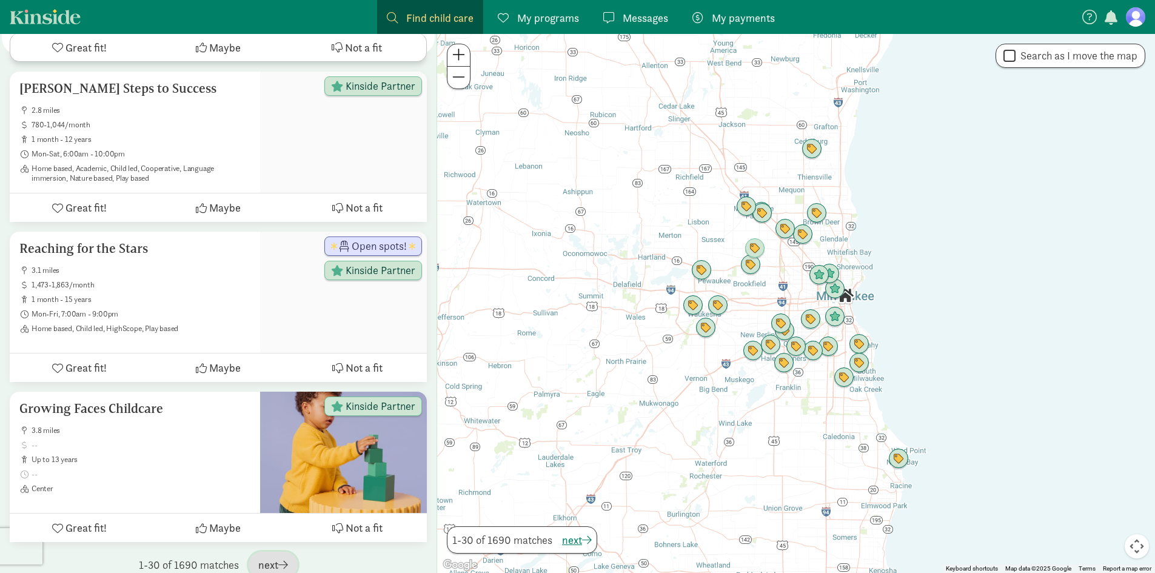
click at [269, 557] on span "next" at bounding box center [273, 565] width 30 height 16
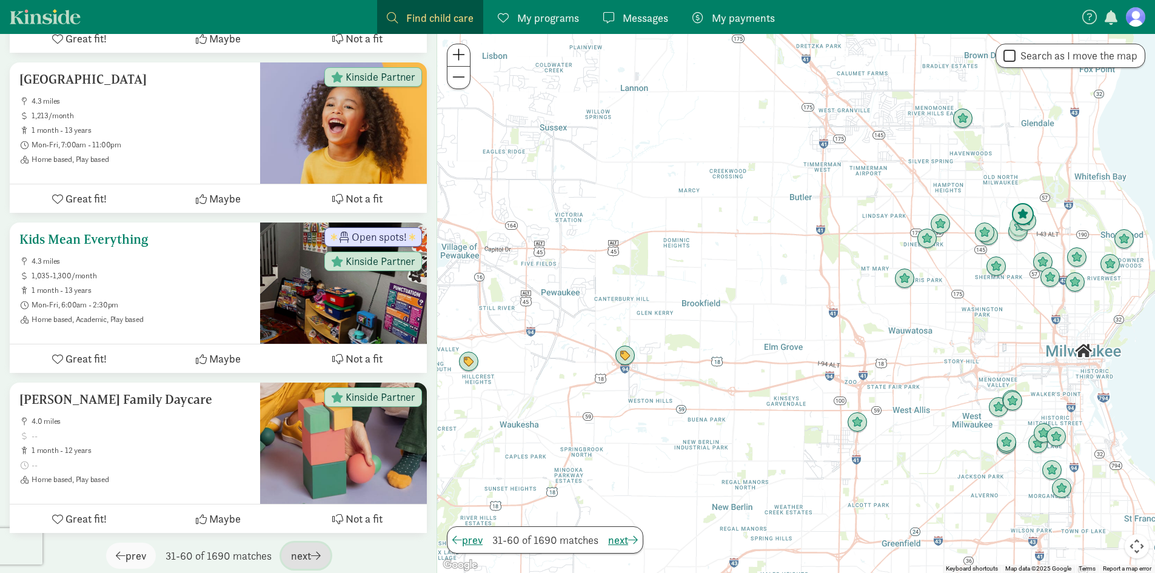
scroll to position [4618, 0]
click at [307, 548] on span "next" at bounding box center [306, 555] width 30 height 16
click at [301, 547] on span "next" at bounding box center [307, 555] width 30 height 16
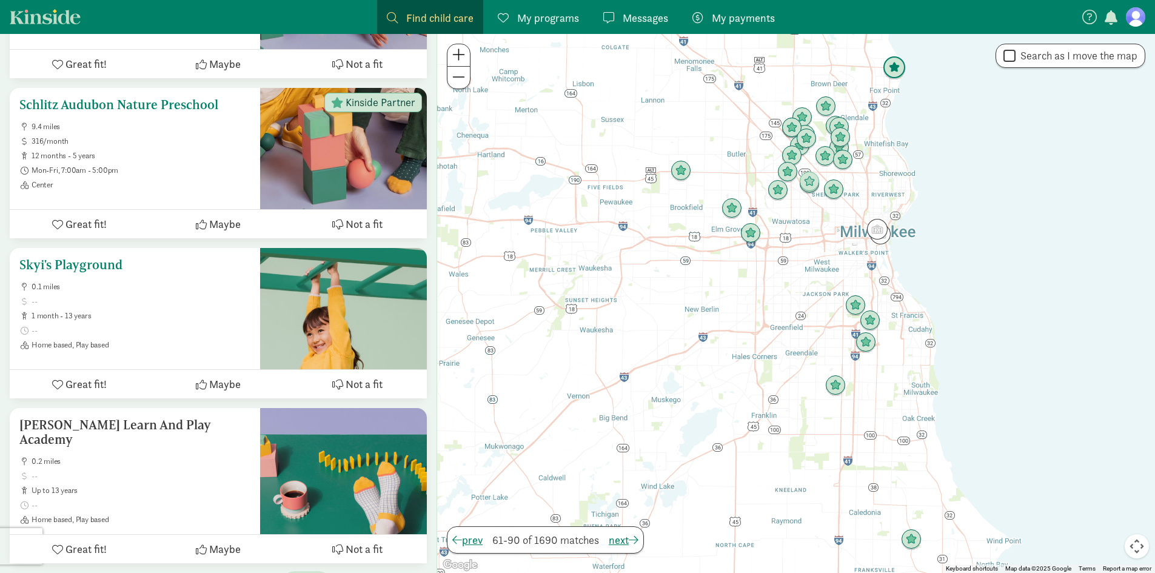
scroll to position [4588, 0]
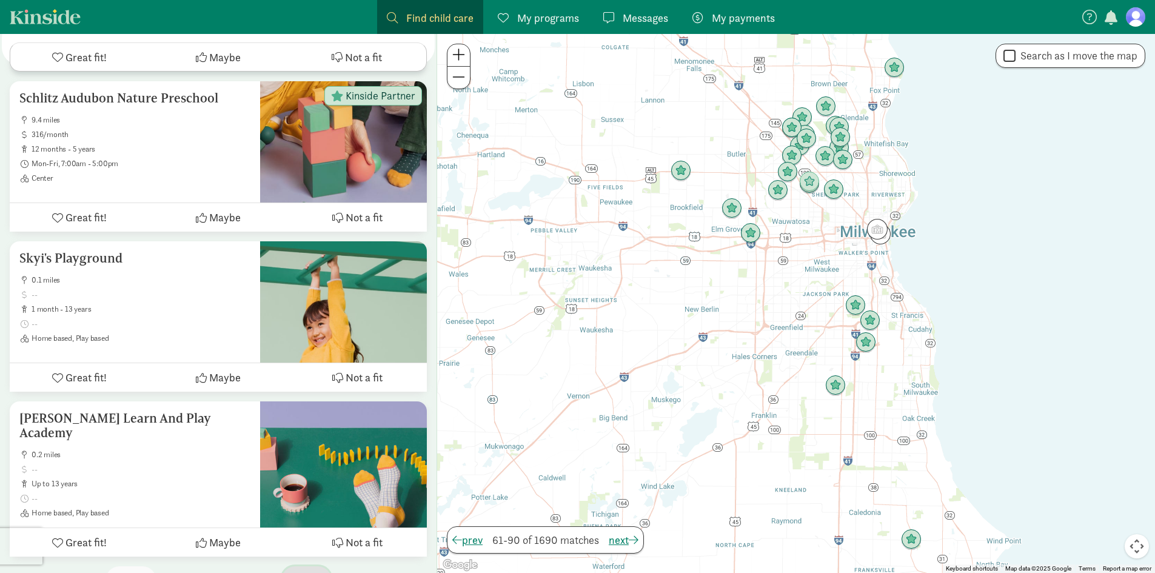
click at [292, 571] on span "next" at bounding box center [307, 579] width 30 height 16
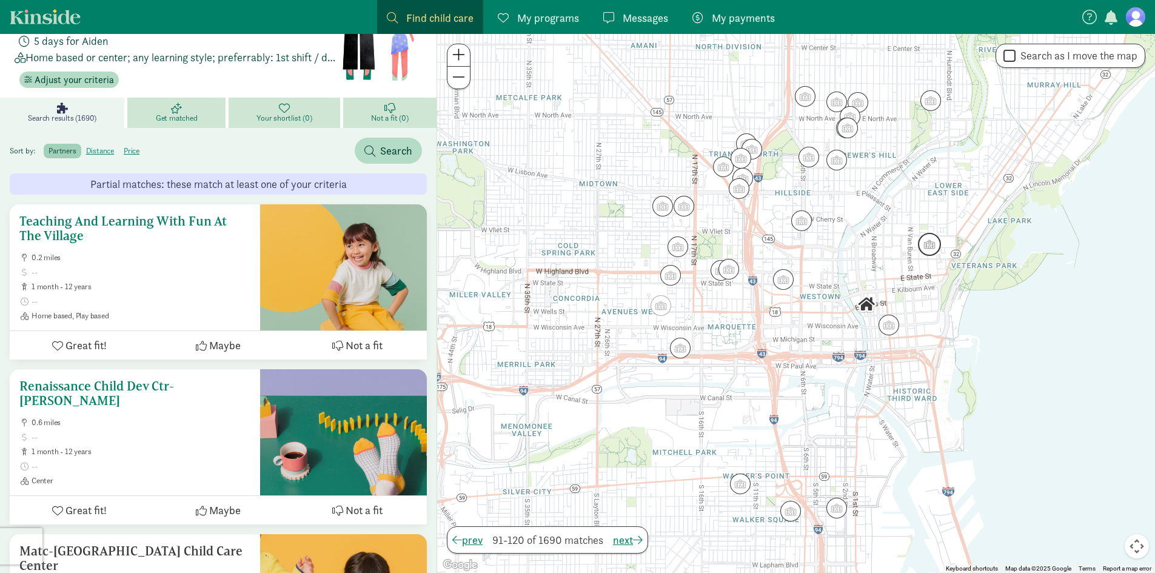
scroll to position [0, 0]
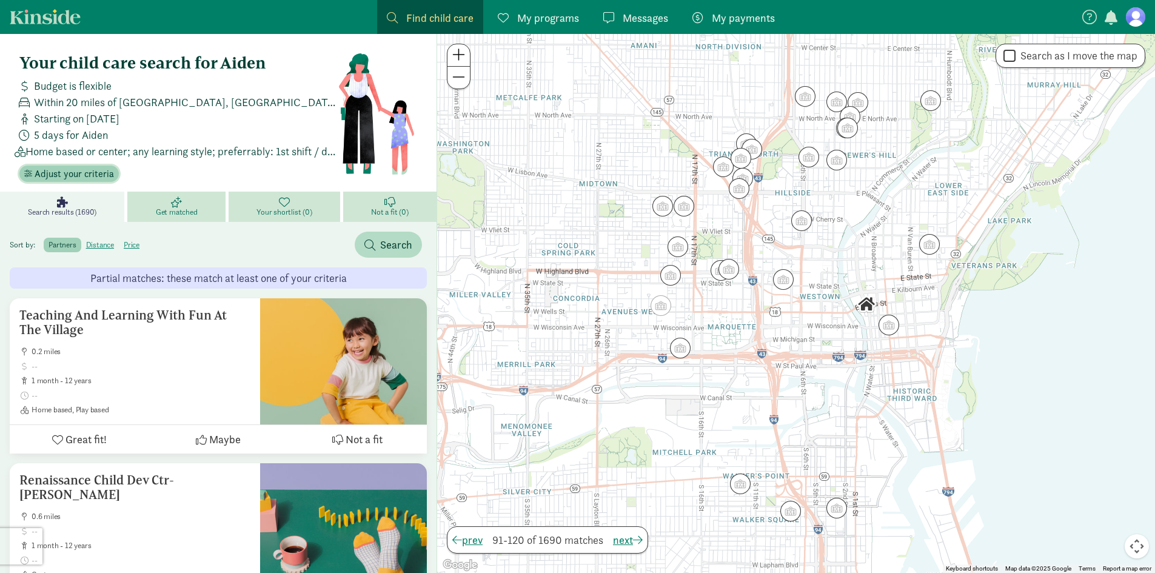
click at [98, 169] on span "Adjust your criteria" at bounding box center [74, 174] width 79 height 15
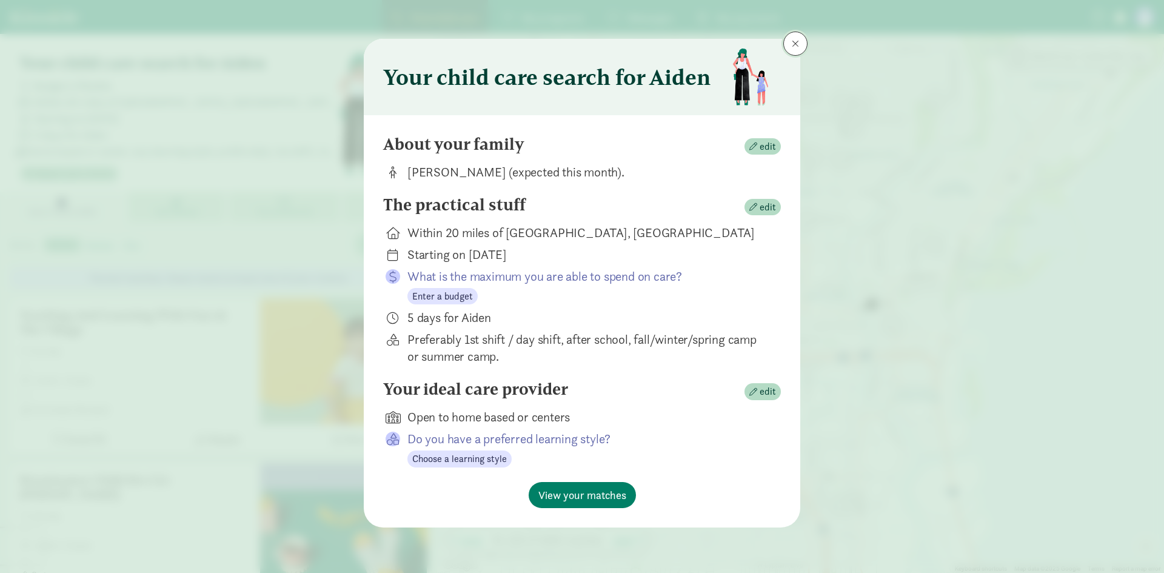
click at [794, 45] on span at bounding box center [795, 44] width 7 height 10
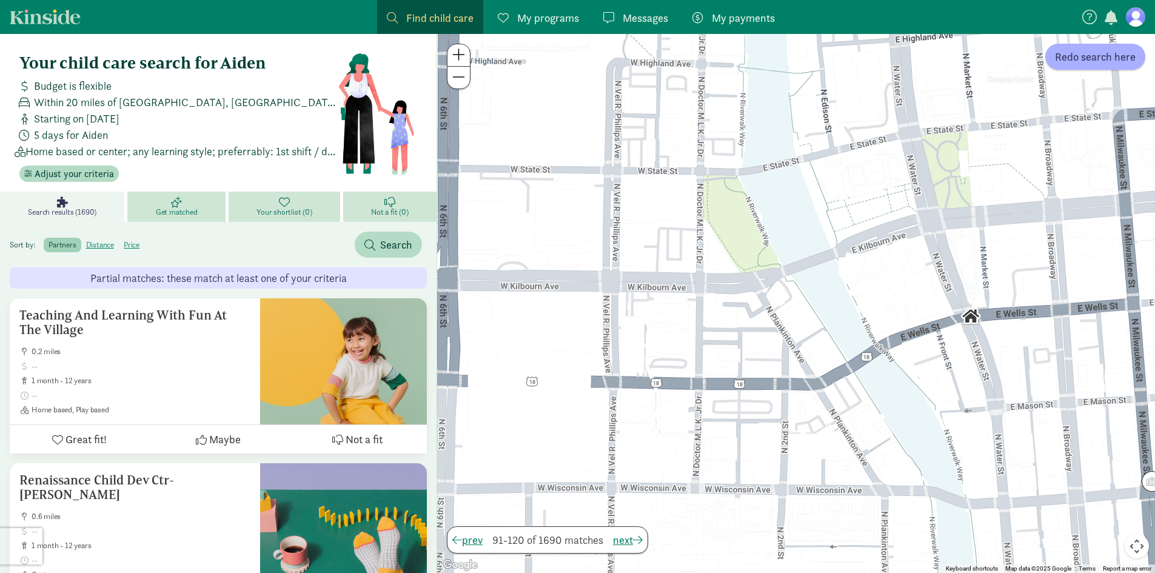
drag, startPoint x: 640, startPoint y: 347, endPoint x: 891, endPoint y: 265, distance: 264.3
click at [891, 265] on div at bounding box center [796, 303] width 718 height 539
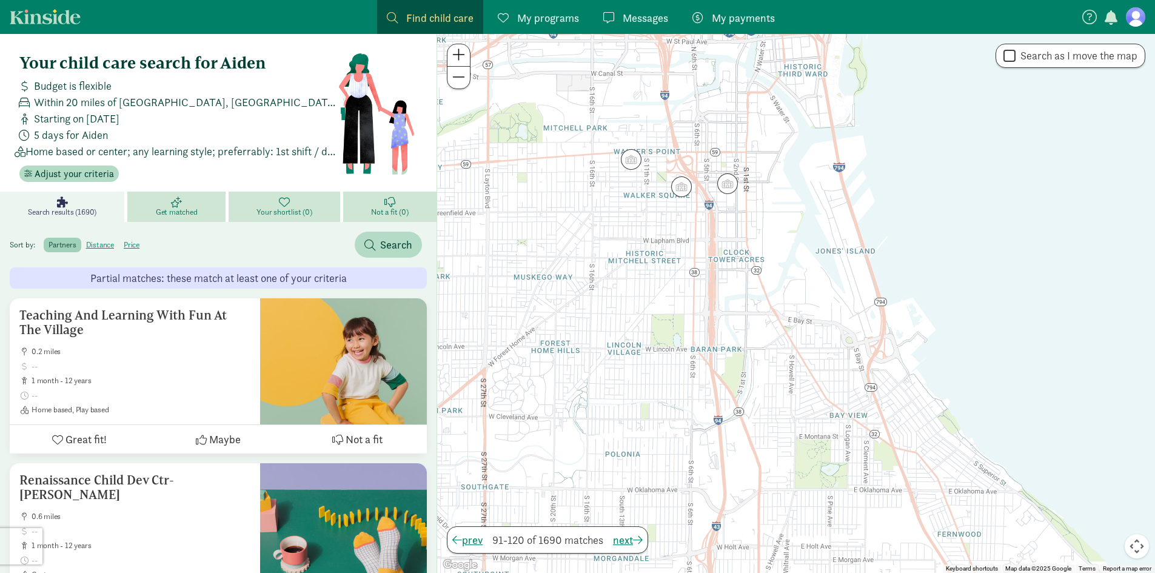
drag, startPoint x: 851, startPoint y: 429, endPoint x: 734, endPoint y: 159, distance: 293.4
click at [728, 143] on div at bounding box center [796, 303] width 718 height 539
